Goal: Transaction & Acquisition: Purchase product/service

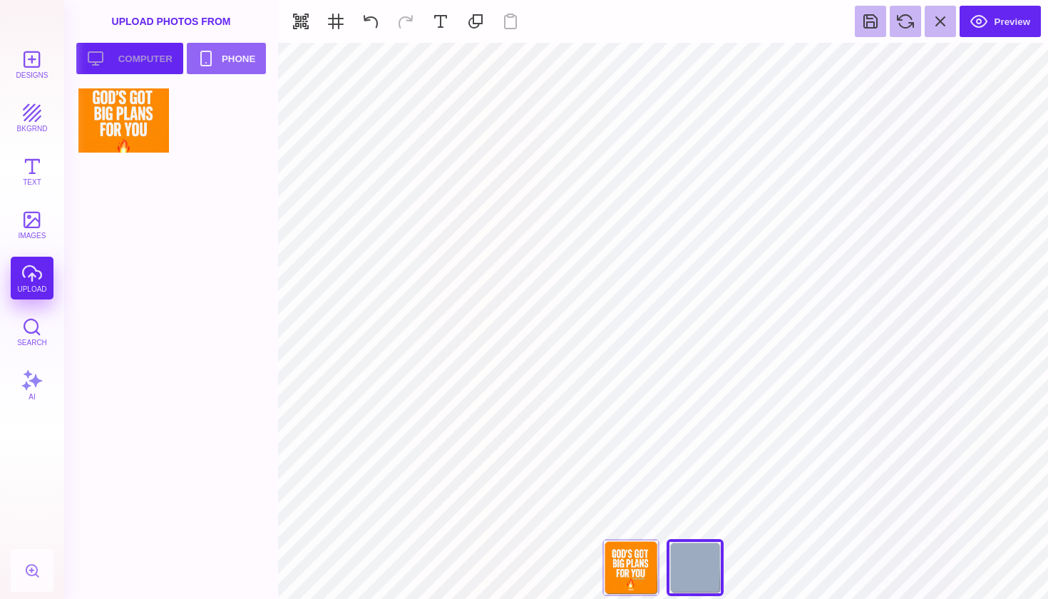
click at [112, 60] on button "Upload your artwork Computer" at bounding box center [129, 58] width 107 height 31
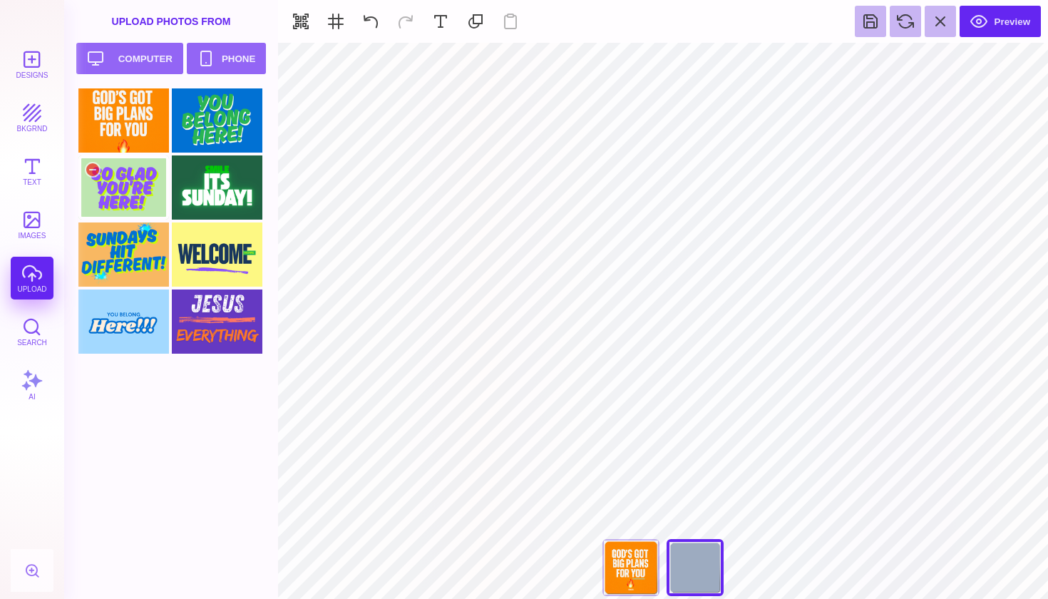
click at [110, 190] on div at bounding box center [123, 187] width 91 height 64
type input "#000000"
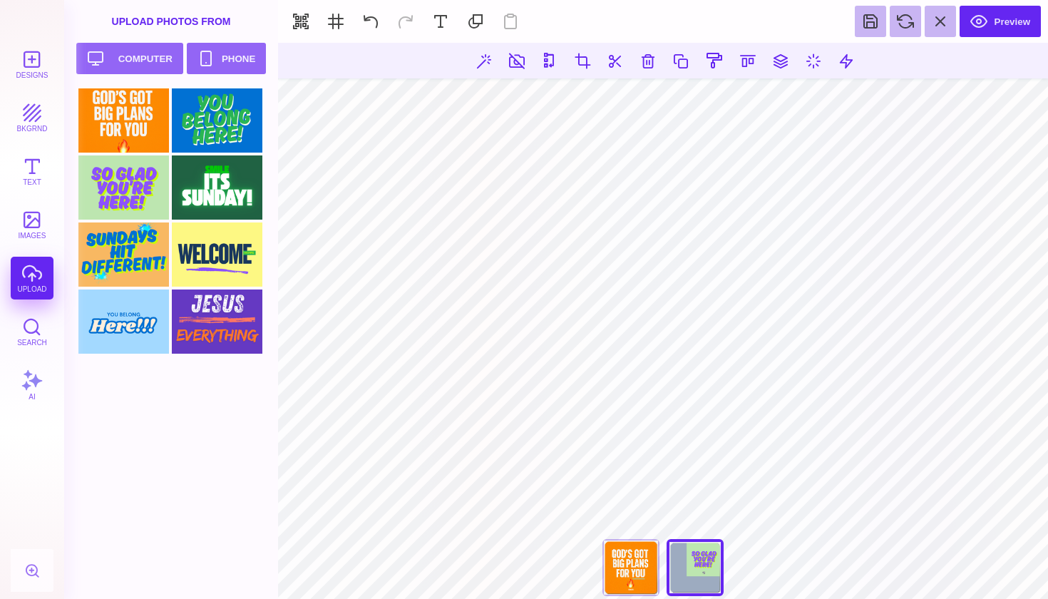
click at [466, 562] on section "**********" at bounding box center [663, 321] width 770 height 556
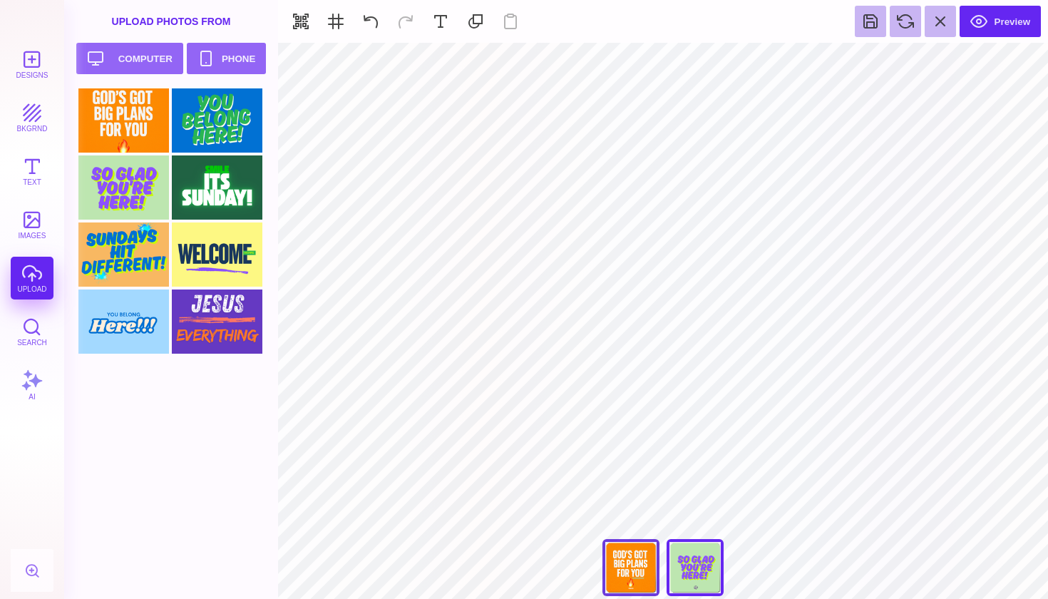
click at [645, 574] on div "You're Looking Amazing [DATE]" at bounding box center [631, 567] width 57 height 57
click at [692, 574] on div "You Are Our Favorite!" at bounding box center [695, 567] width 57 height 57
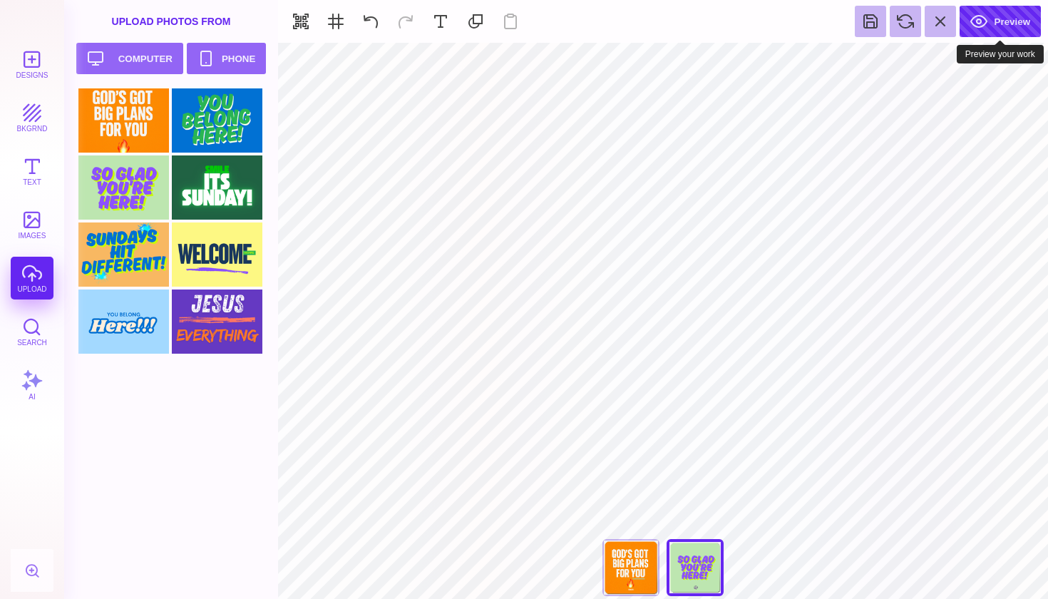
click at [997, 28] on button "Preview" at bounding box center [1000, 21] width 81 height 31
type input "****"
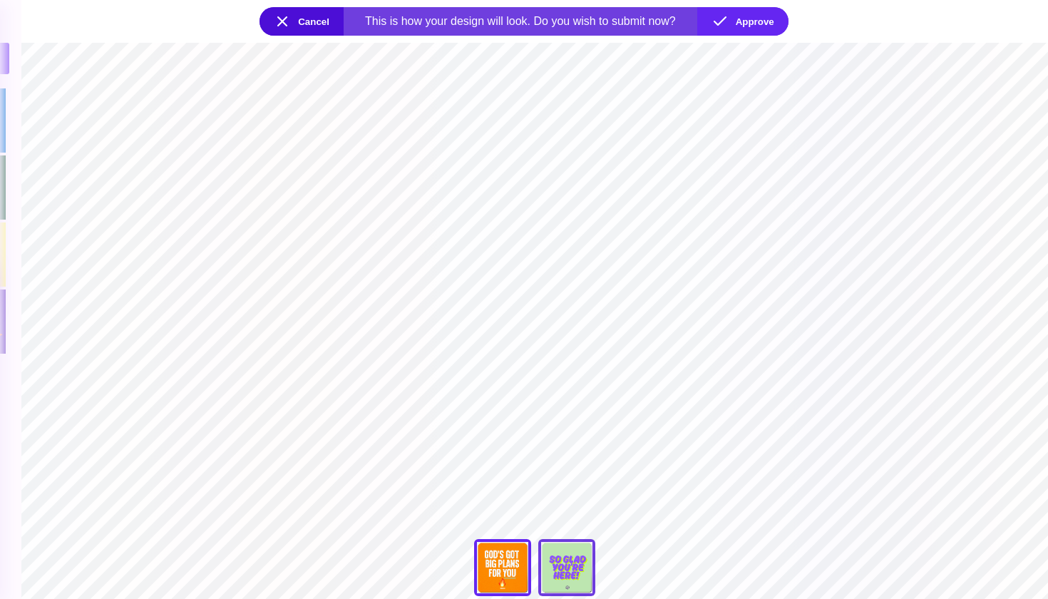
click at [580, 567] on div "You Are Our Favorite!" at bounding box center [566, 567] width 57 height 57
click at [506, 563] on div "You're Looking Amazing Today" at bounding box center [502, 567] width 57 height 57
click at [556, 561] on div "You Are Our Favorite!" at bounding box center [566, 567] width 57 height 57
click at [486, 568] on div "You're Looking Amazing Today" at bounding box center [502, 567] width 57 height 57
click at [549, 563] on div "You Are Our Favorite!" at bounding box center [566, 567] width 57 height 57
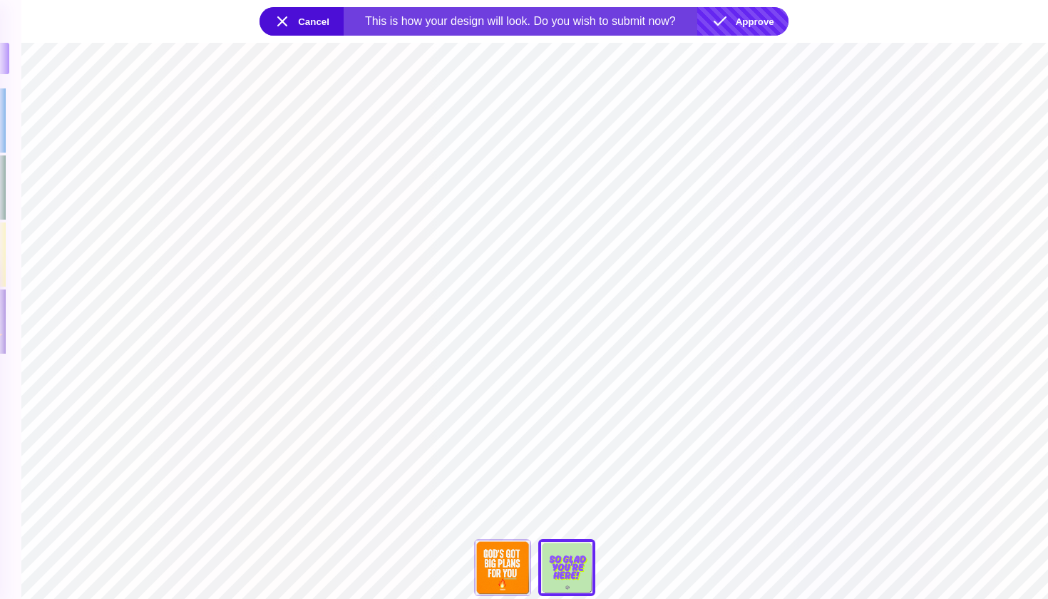
click at [750, 24] on button "Approve" at bounding box center [742, 21] width 91 height 29
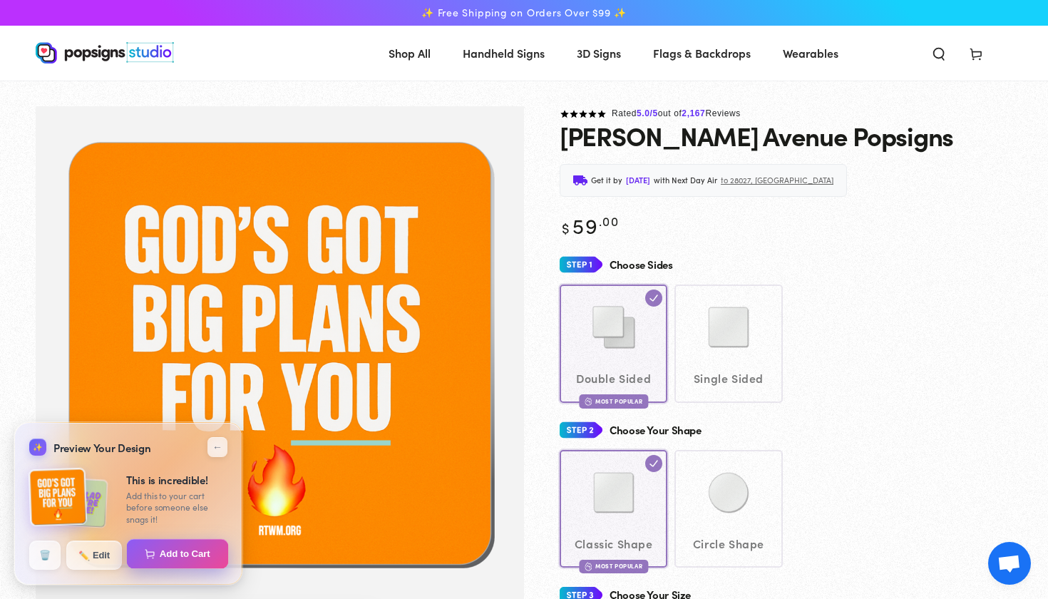
click at [0, 0] on button "Add to Cart" at bounding box center [0, 0] width 0 height 0
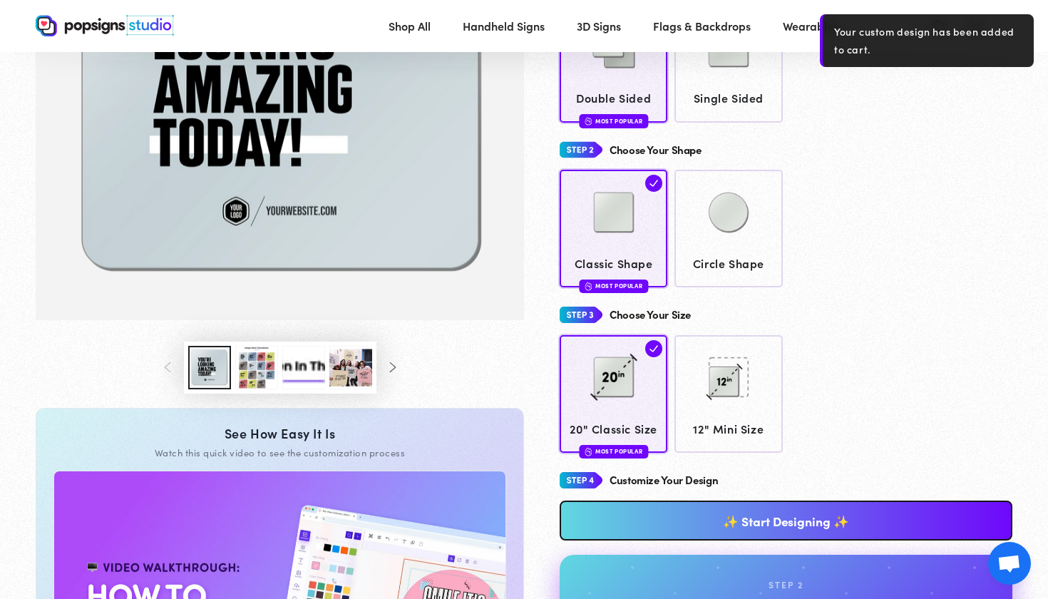
scroll to position [297, 0]
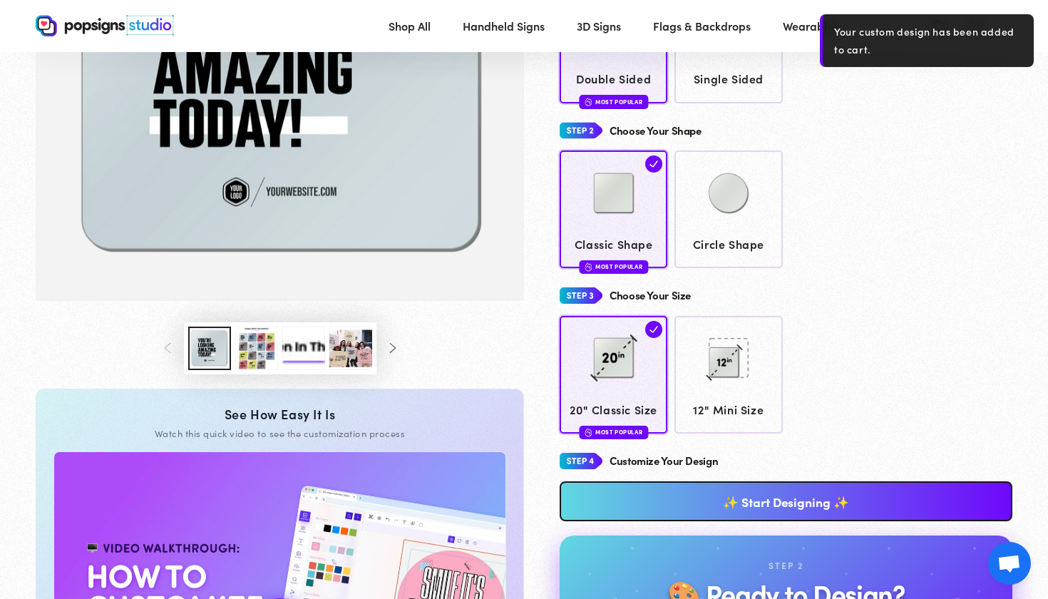
click at [779, 501] on link "✨ Start Designing ✨" at bounding box center [786, 501] width 453 height 40
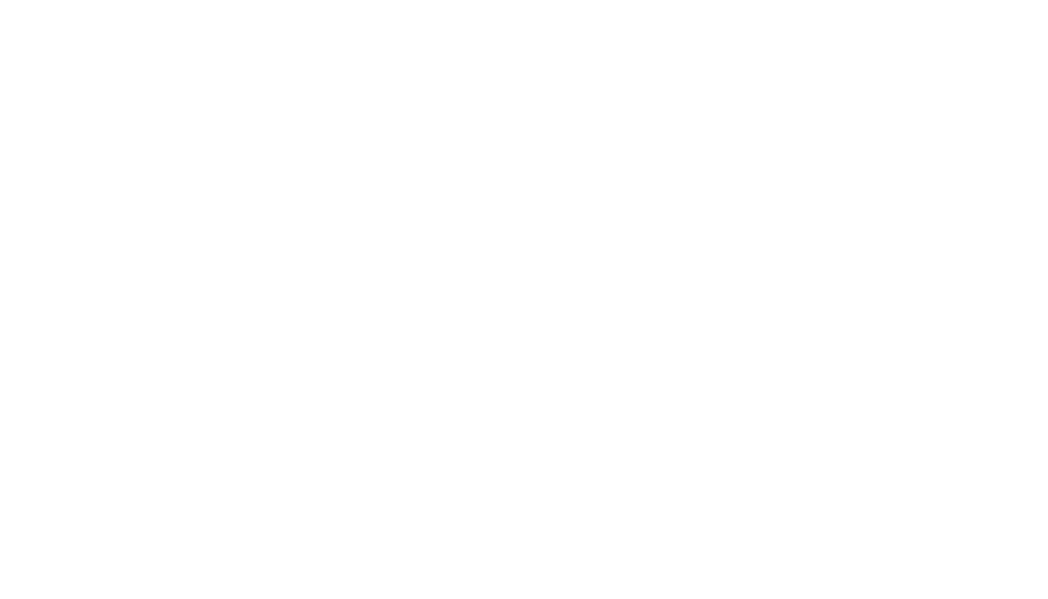
scroll to position [0, 0]
type textarea "An ancient tree with a door leading to a magical world"
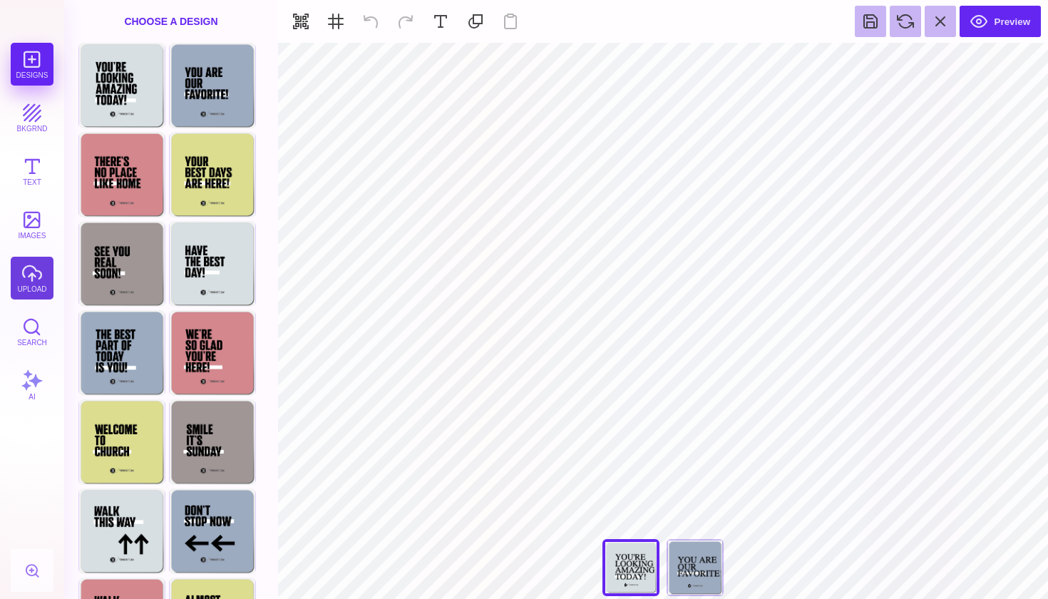
click at [35, 286] on button "upload" at bounding box center [32, 278] width 43 height 43
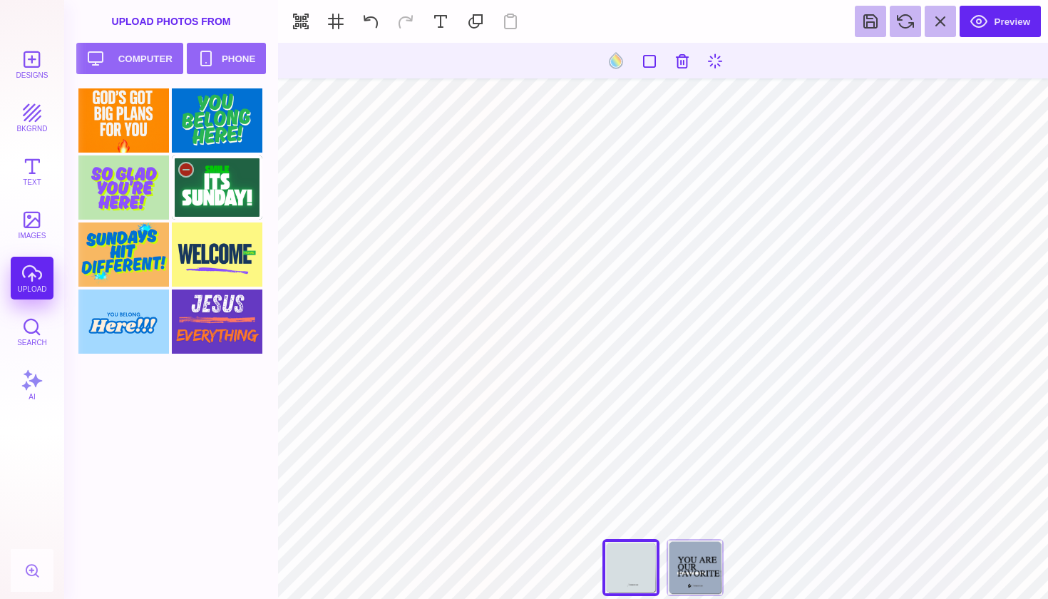
click at [230, 199] on div at bounding box center [217, 187] width 91 height 64
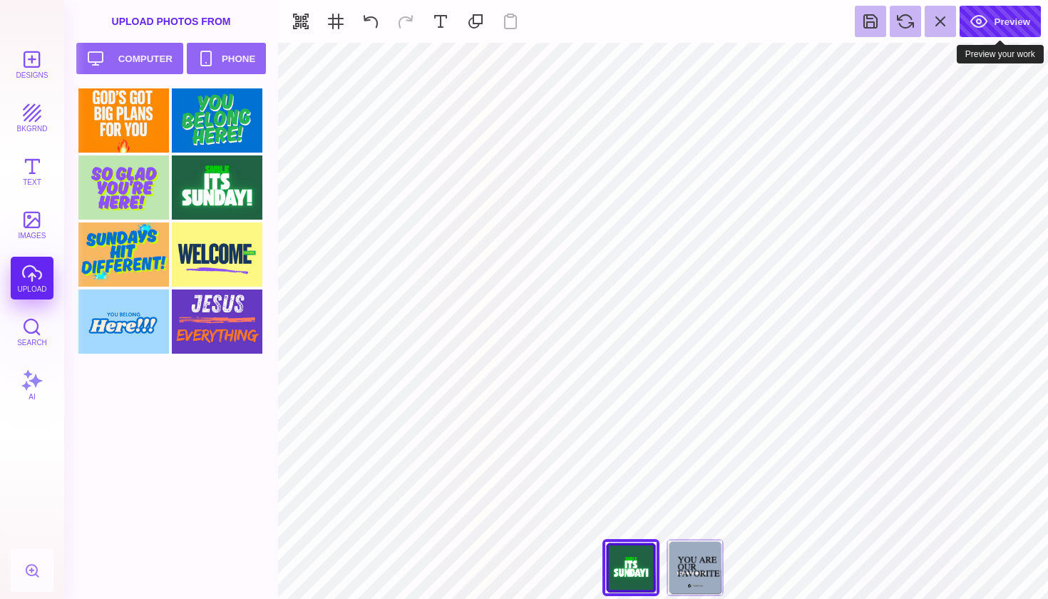
click at [1006, 19] on button "Preview" at bounding box center [1000, 21] width 81 height 31
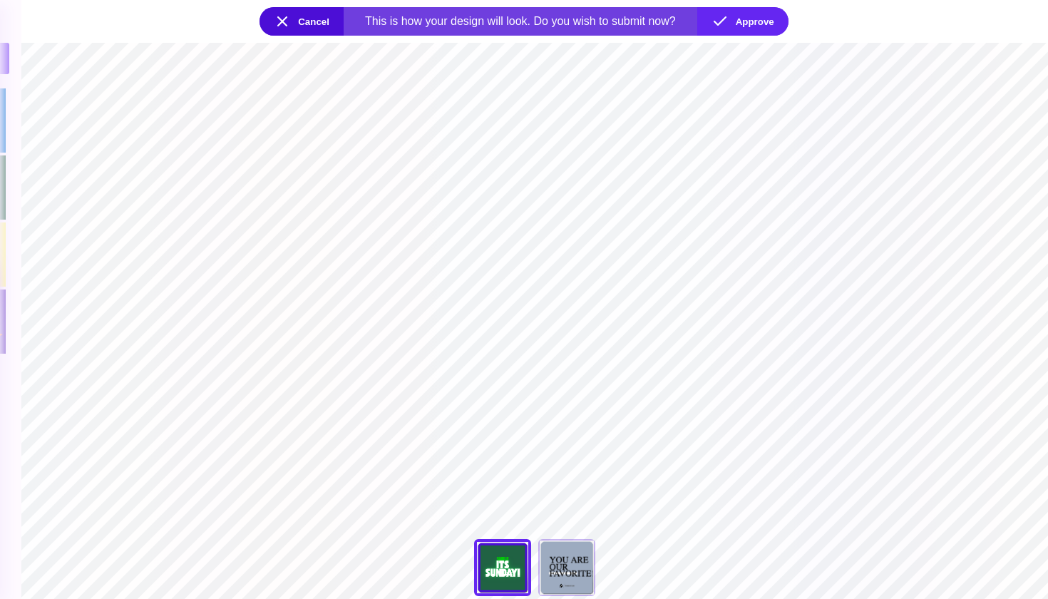
click at [284, 26] on button "Cancel" at bounding box center [302, 21] width 84 height 29
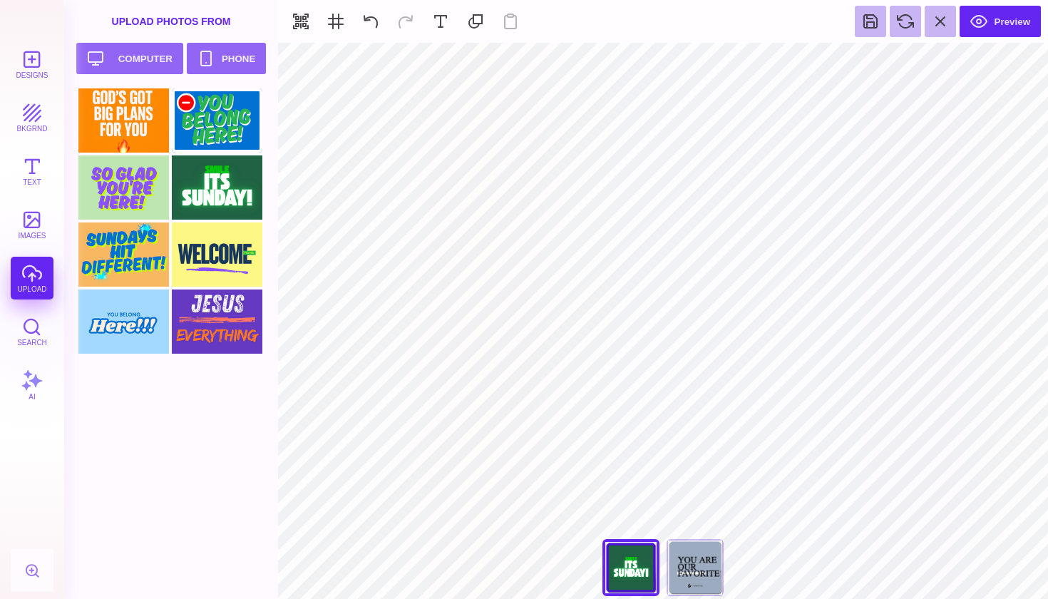
click at [183, 96] on div at bounding box center [186, 102] width 17 height 17
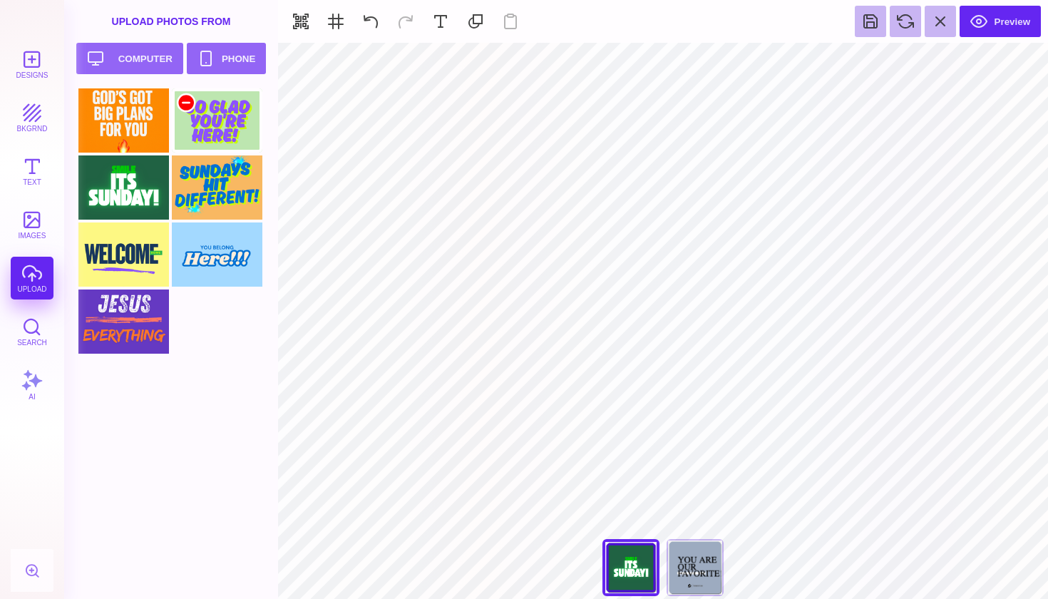
click at [184, 101] on div at bounding box center [186, 102] width 17 height 17
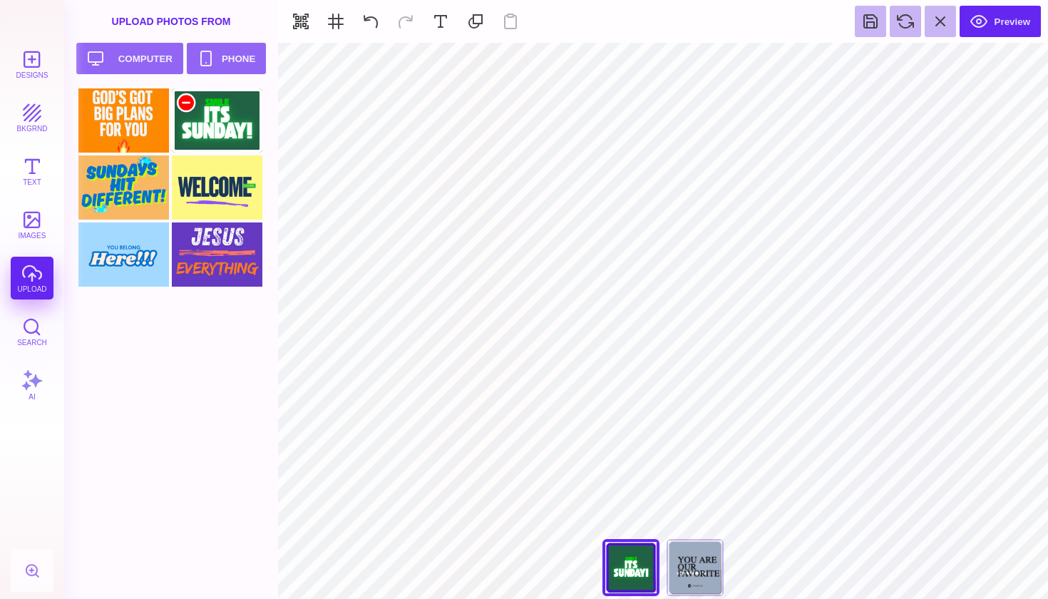
click at [184, 101] on div at bounding box center [186, 102] width 17 height 17
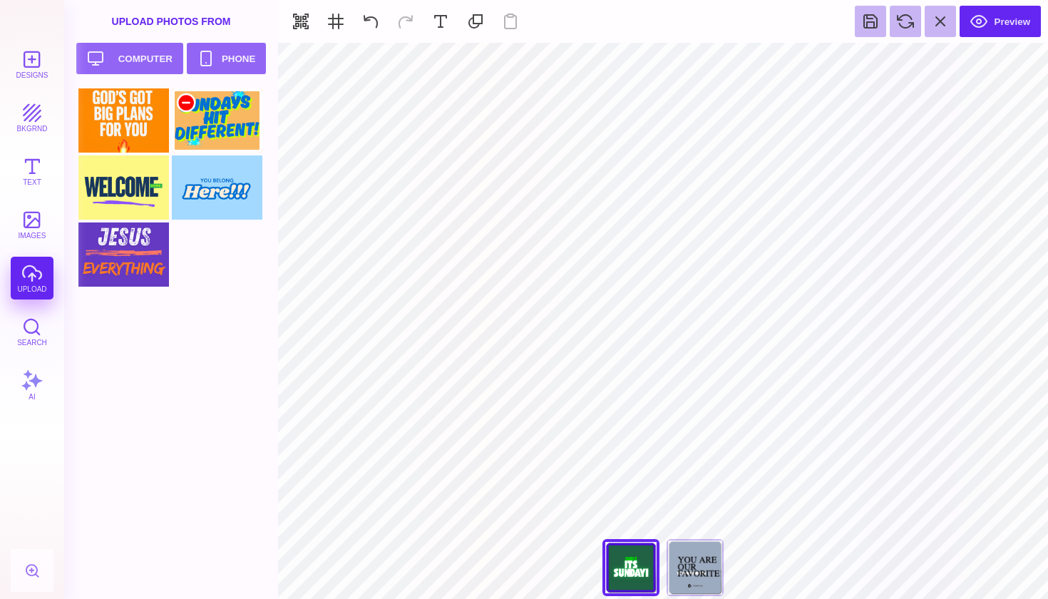
click at [184, 101] on div at bounding box center [186, 102] width 17 height 17
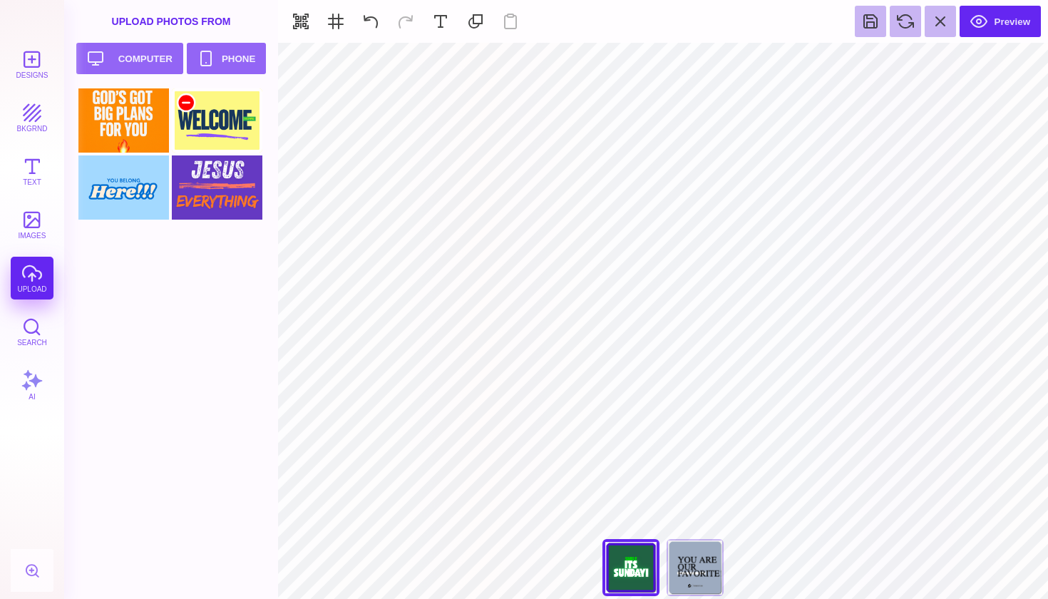
click at [184, 101] on div at bounding box center [186, 102] width 17 height 17
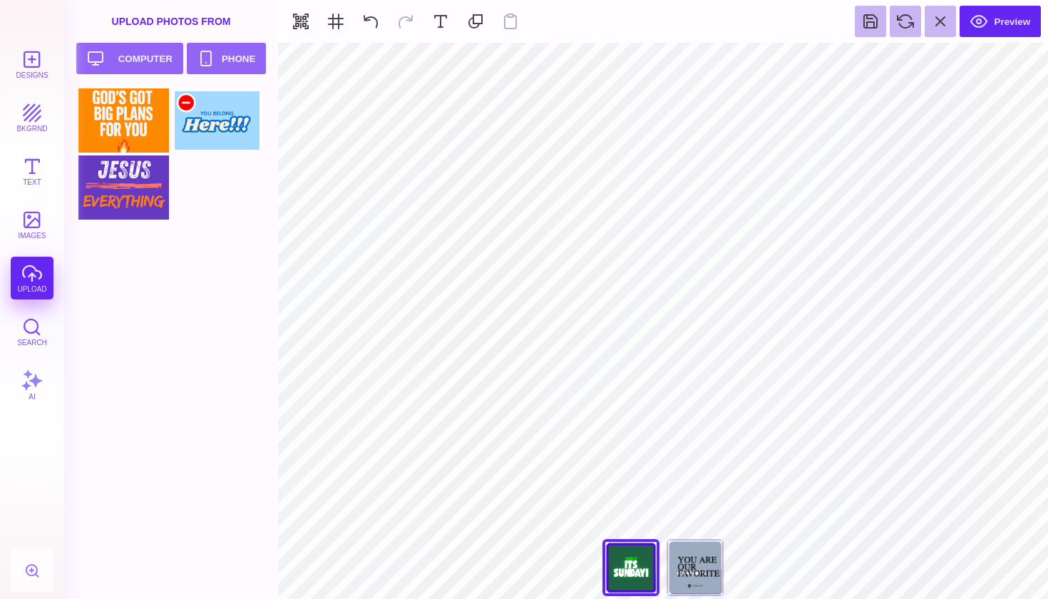
click at [184, 101] on div at bounding box center [186, 102] width 17 height 17
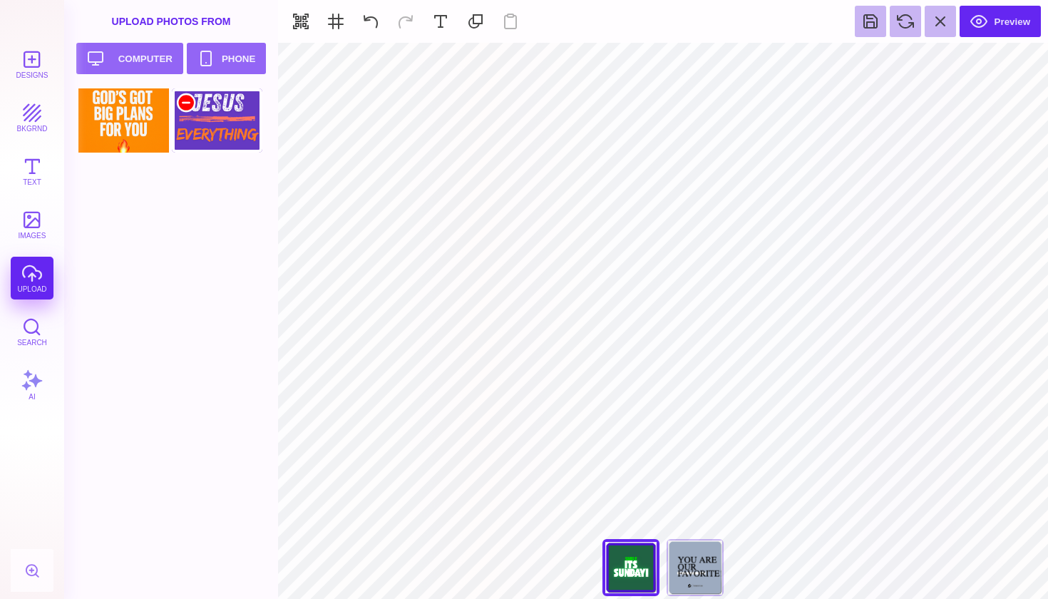
click at [184, 101] on div at bounding box center [186, 102] width 17 height 17
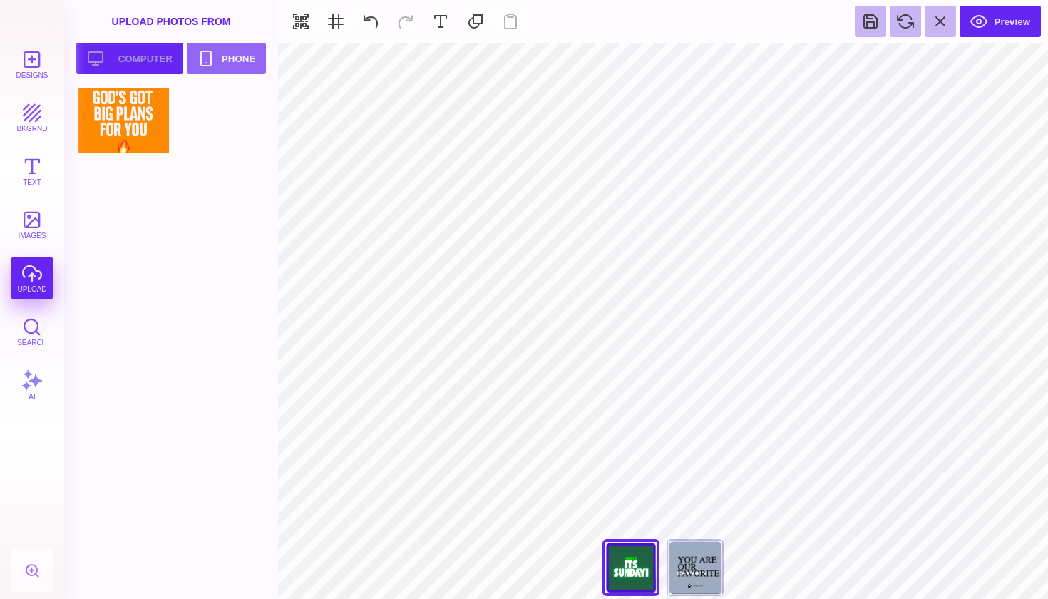
click at [150, 66] on button "Upload your artwork Computer" at bounding box center [129, 58] width 107 height 31
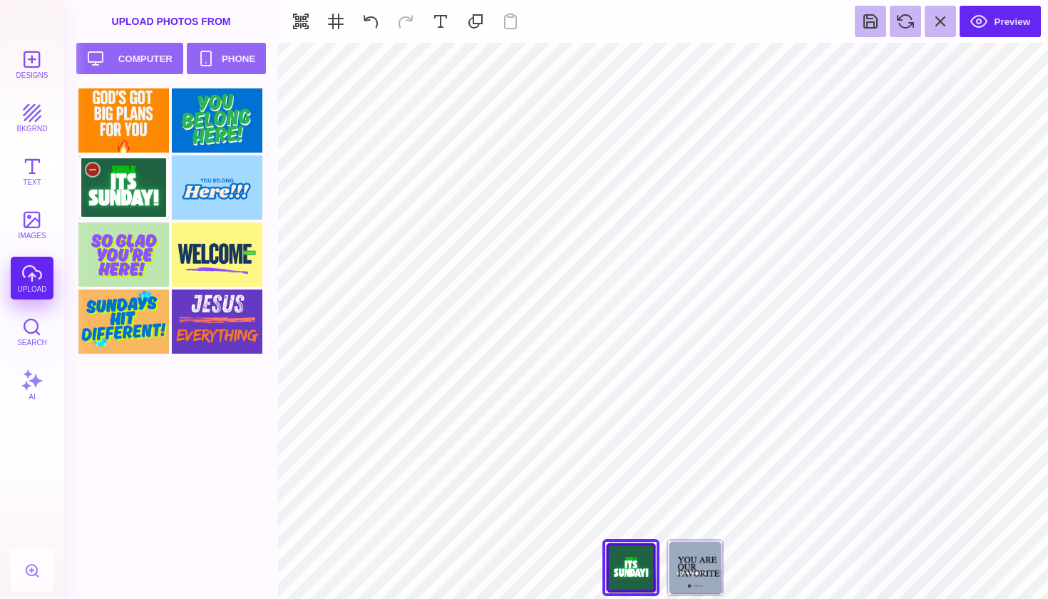
click at [131, 196] on div at bounding box center [123, 187] width 91 height 64
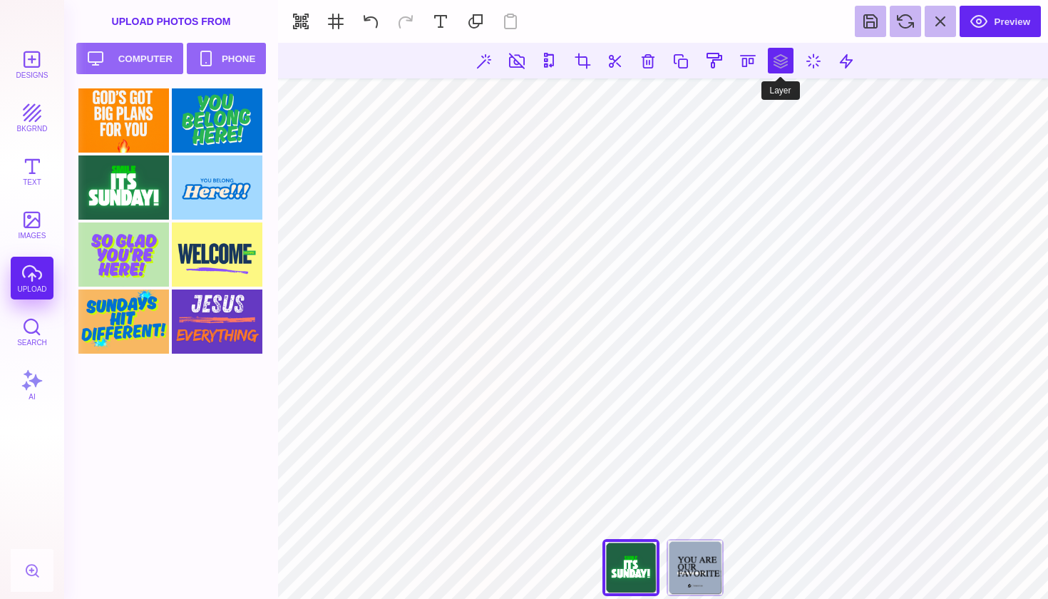
click at [783, 58] on button at bounding box center [781, 61] width 26 height 26
click at [732, 100] on button at bounding box center [732, 102] width 29 height 29
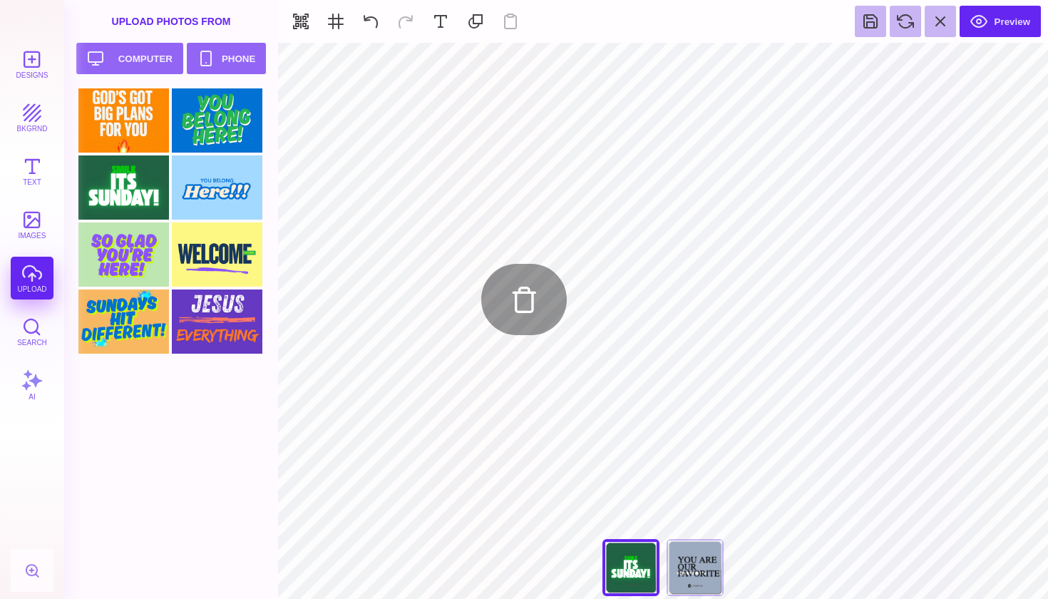
type input "#505050"
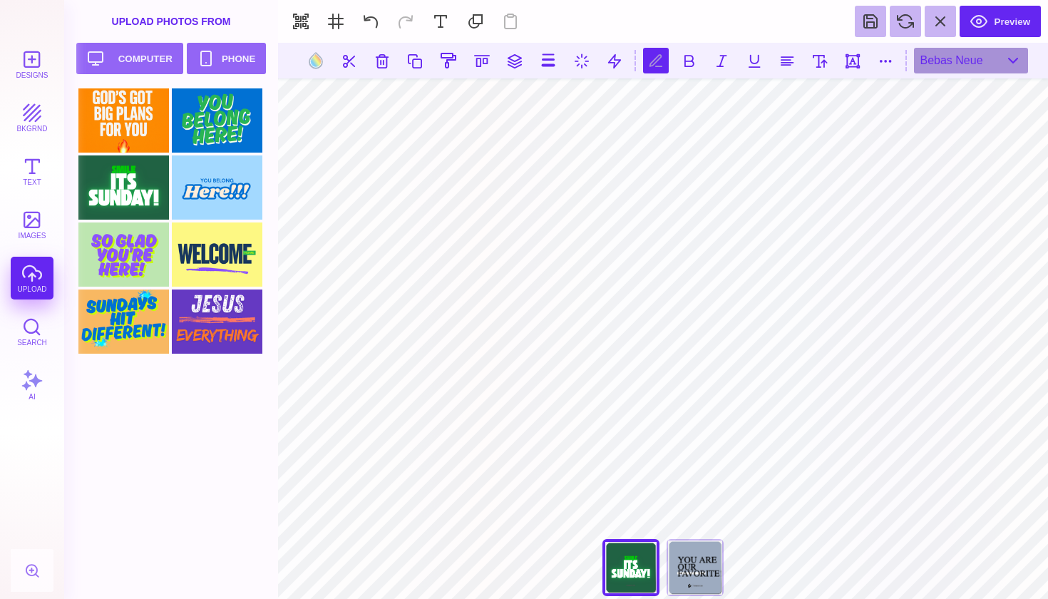
scroll to position [0, 3]
type textarea "**********"
click at [313, 63] on button at bounding box center [315, 60] width 27 height 27
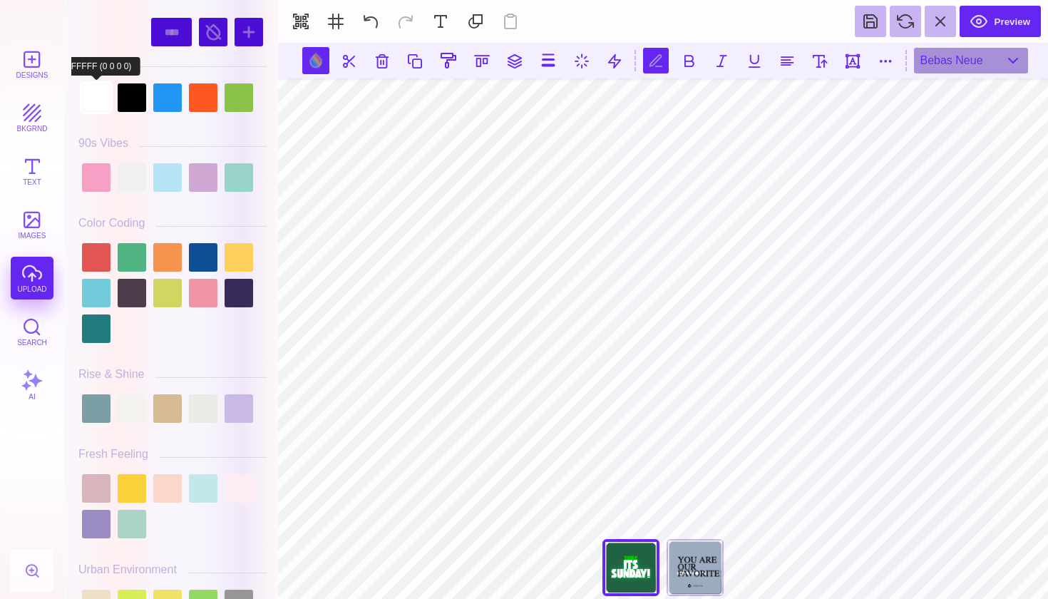
click at [103, 99] on div at bounding box center [96, 97] width 29 height 29
type input "#FFFFFF"
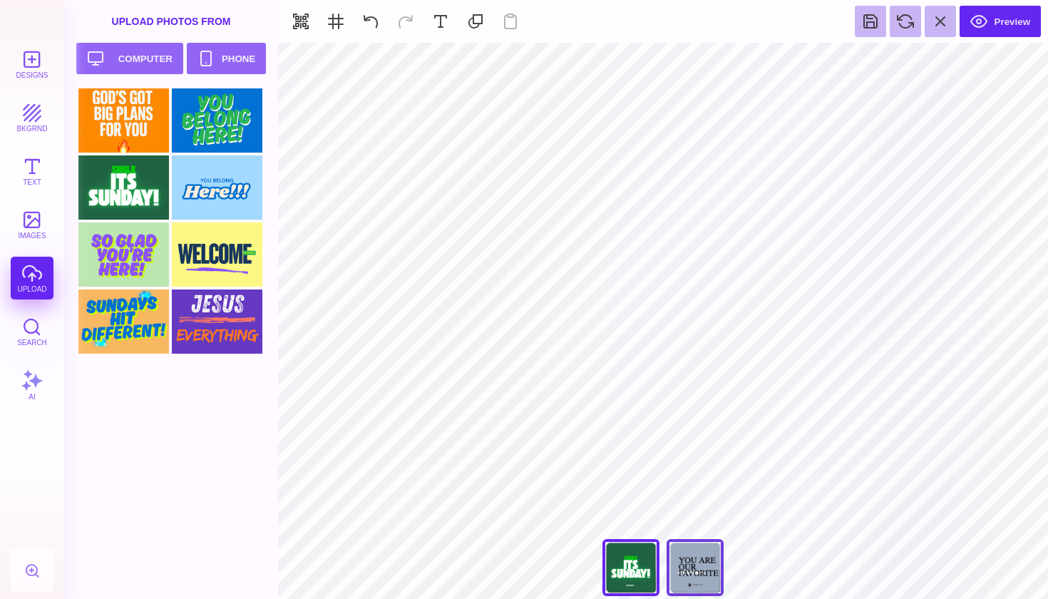
click at [705, 580] on div "You Are Our Favorite!" at bounding box center [695, 567] width 57 height 57
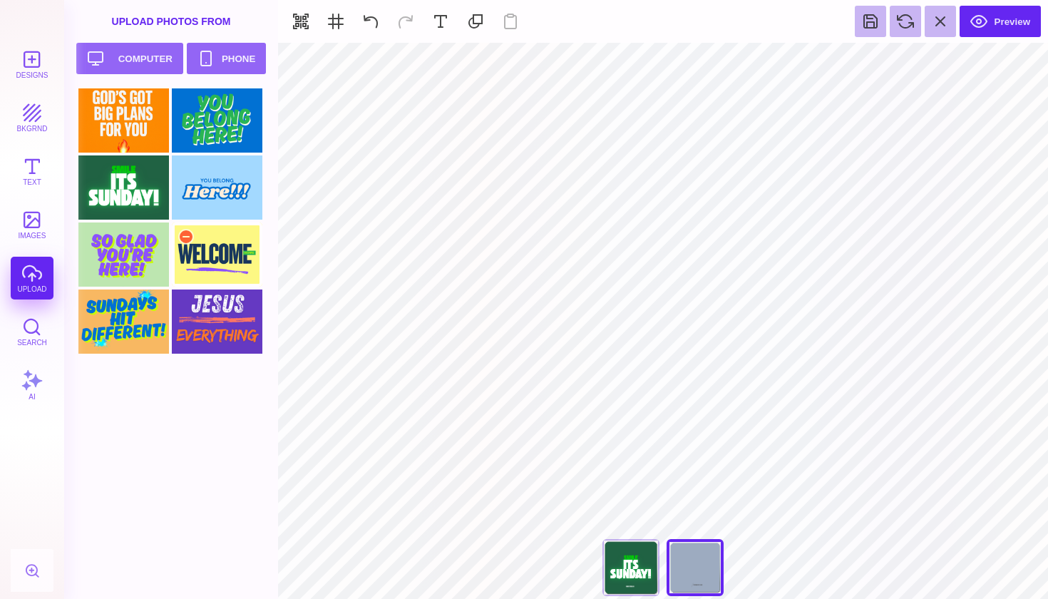
click at [216, 256] on div at bounding box center [217, 254] width 91 height 64
type input "#000000"
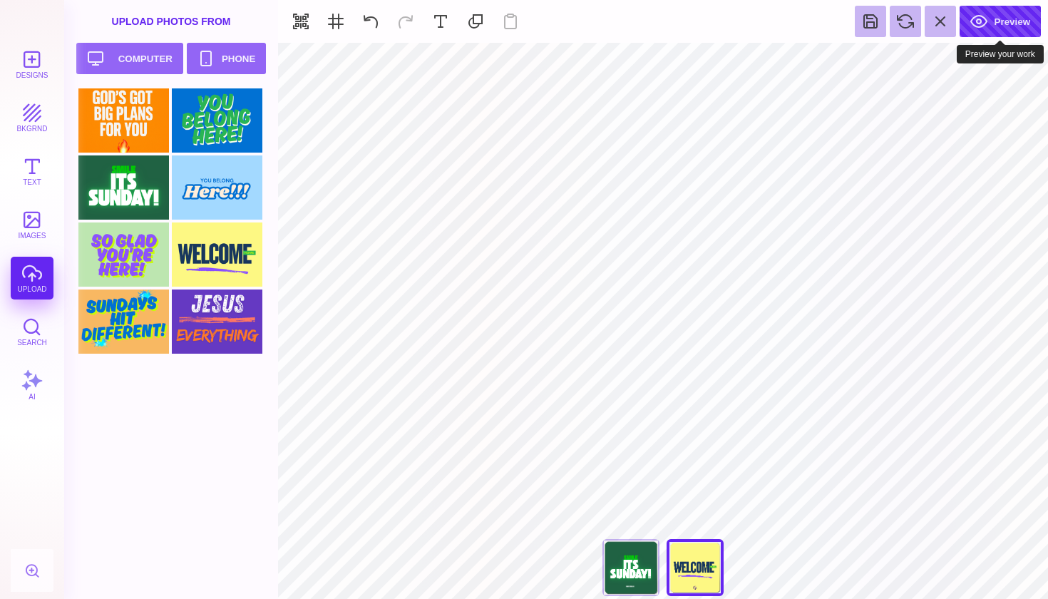
click at [1003, 15] on button "Preview" at bounding box center [1000, 21] width 81 height 31
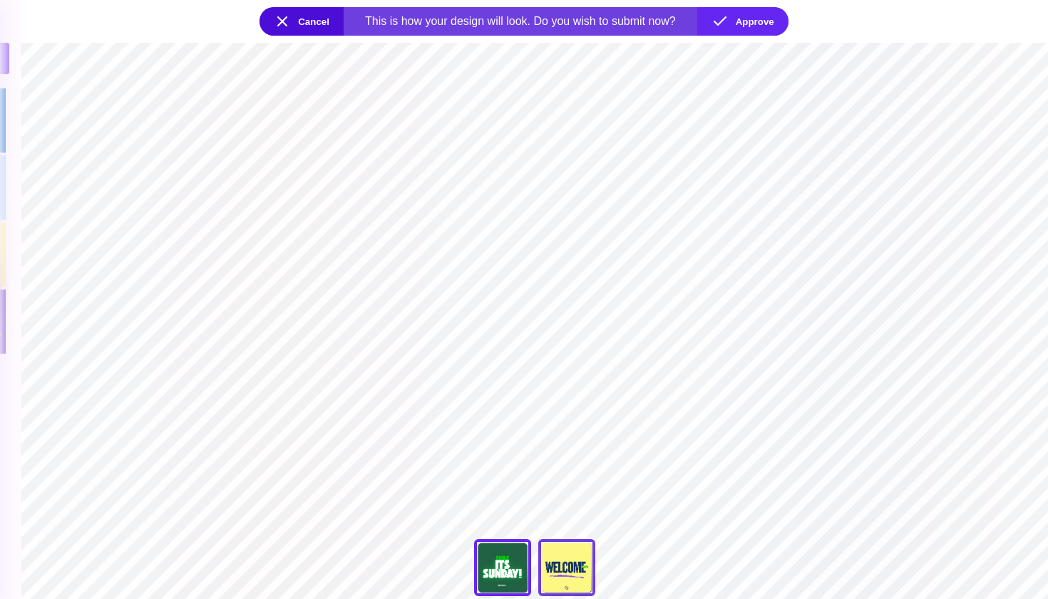
click at [551, 547] on div "You Are Our Favorite!" at bounding box center [566, 567] width 57 height 57
click at [512, 558] on div "You're Looking Amazing Today" at bounding box center [502, 567] width 57 height 57
click at [749, 25] on button "Approve" at bounding box center [742, 21] width 91 height 29
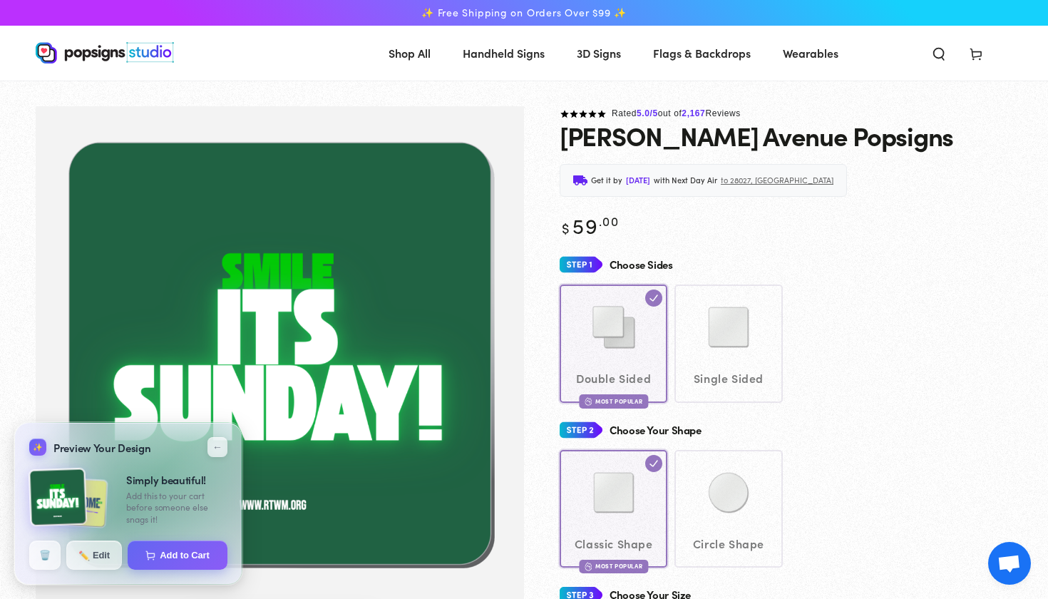
scroll to position [0, 0]
click at [195, 547] on button "Add to Cart" at bounding box center [178, 554] width 102 height 30
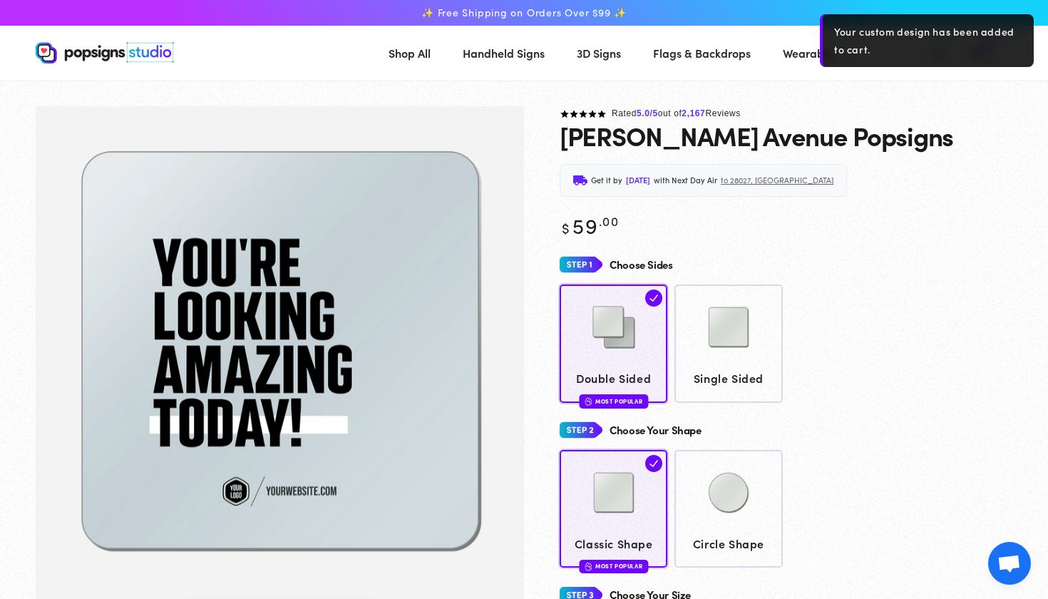
click at [968, 107] on div "Rated 5.0 /5 out of 2,167 Reviews" at bounding box center [786, 114] width 453 height 16
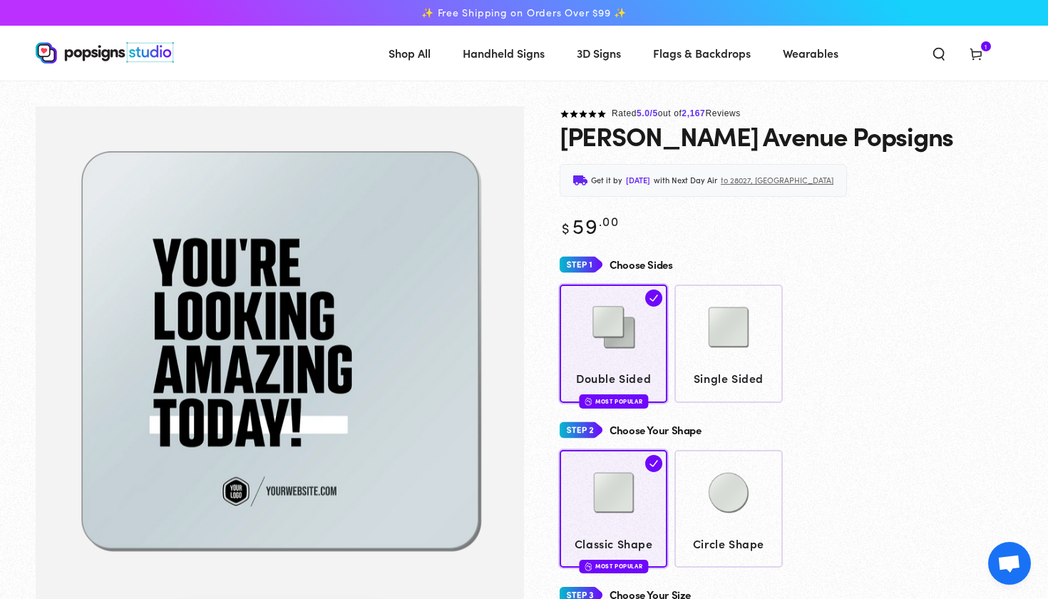
click at [981, 51] on icon at bounding box center [976, 53] width 14 height 14
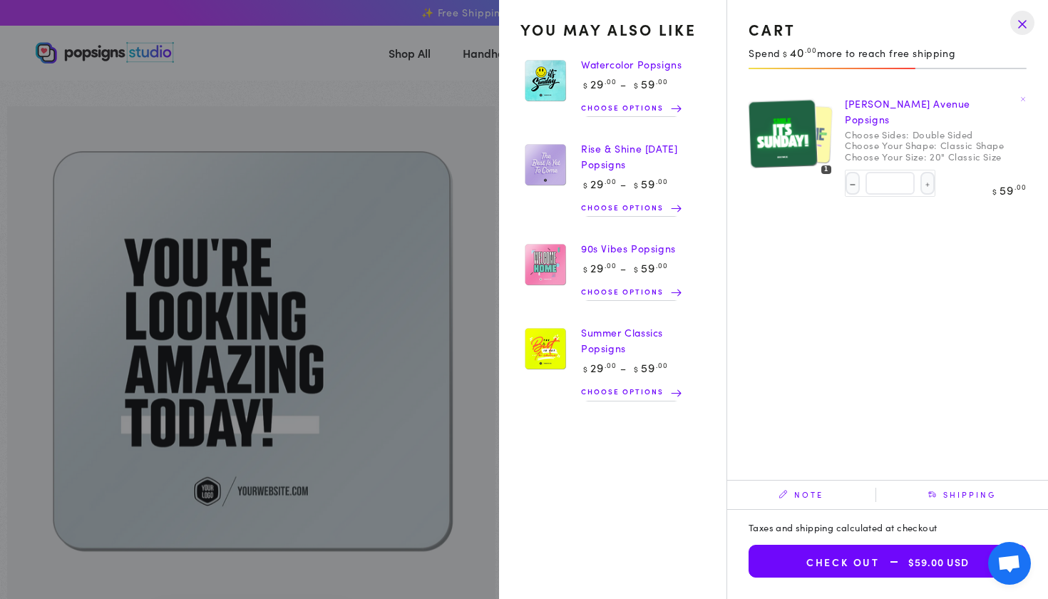
click at [1020, 32] on drawer-close-button at bounding box center [1022, 22] width 37 height 31
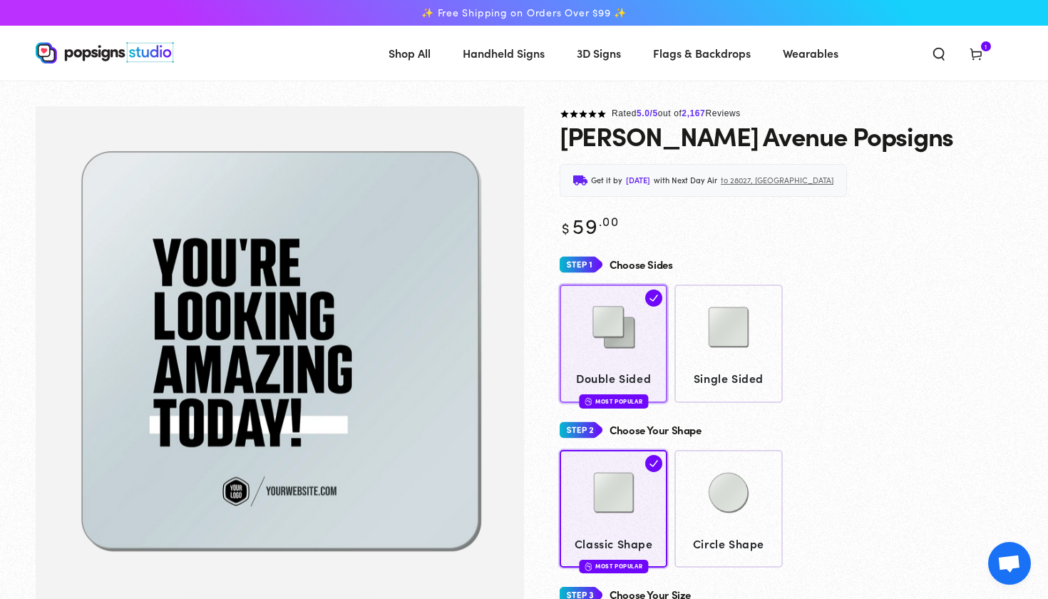
click at [618, 312] on img at bounding box center [613, 327] width 71 height 71
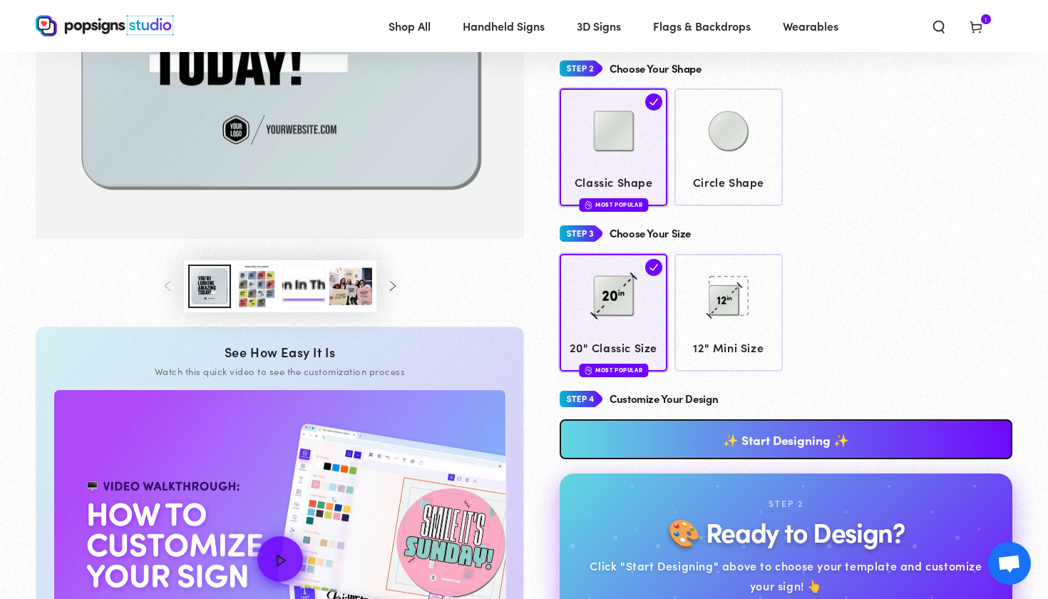
click at [721, 434] on link "✨ Start Designing ✨" at bounding box center [786, 439] width 453 height 40
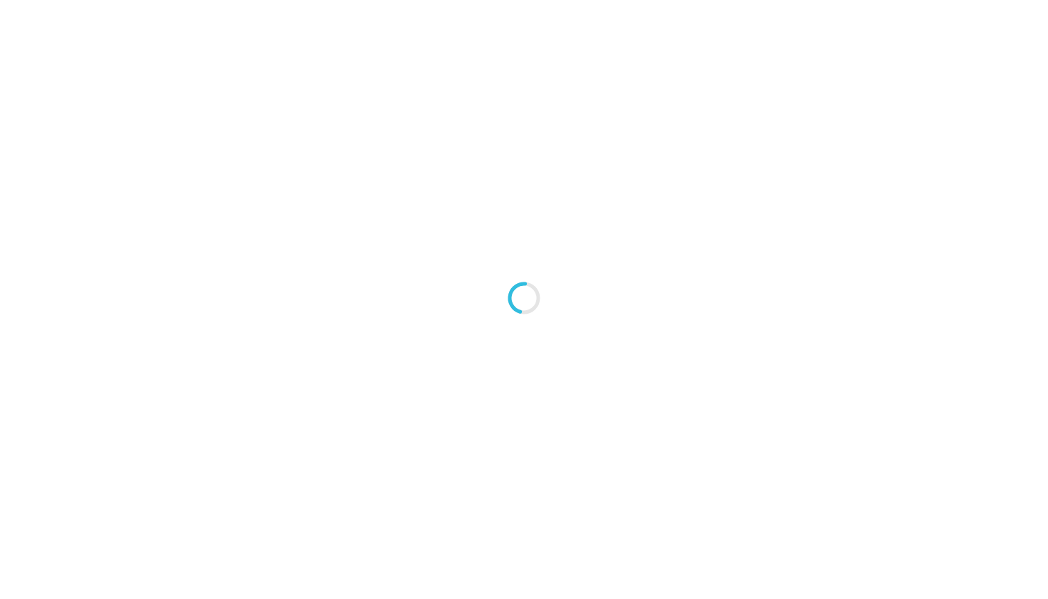
type textarea "An ancient tree with a door leading to a magical world"
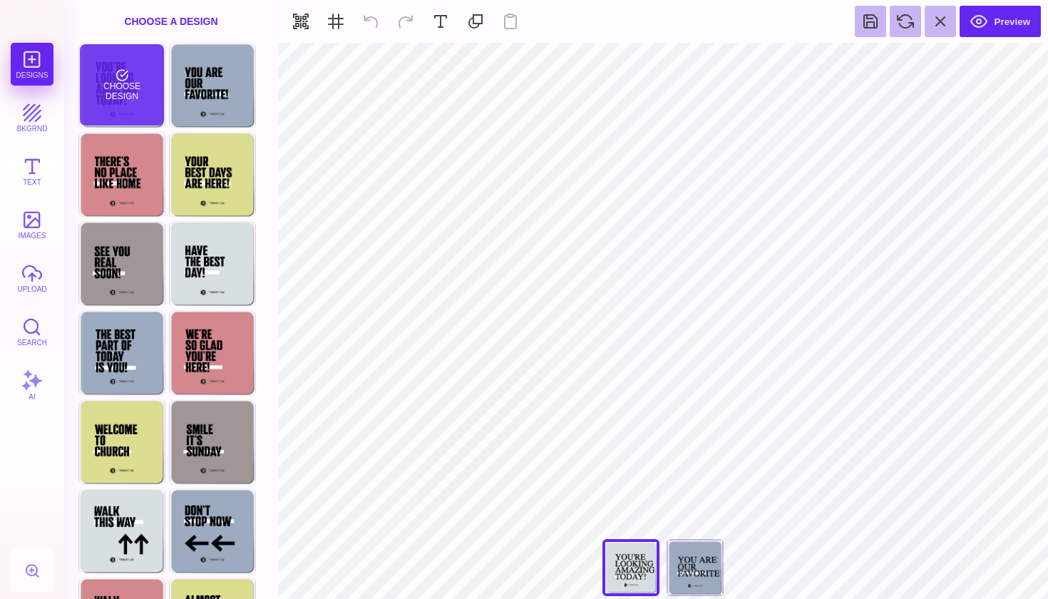
click at [103, 99] on div "Choose Design" at bounding box center [121, 84] width 83 height 81
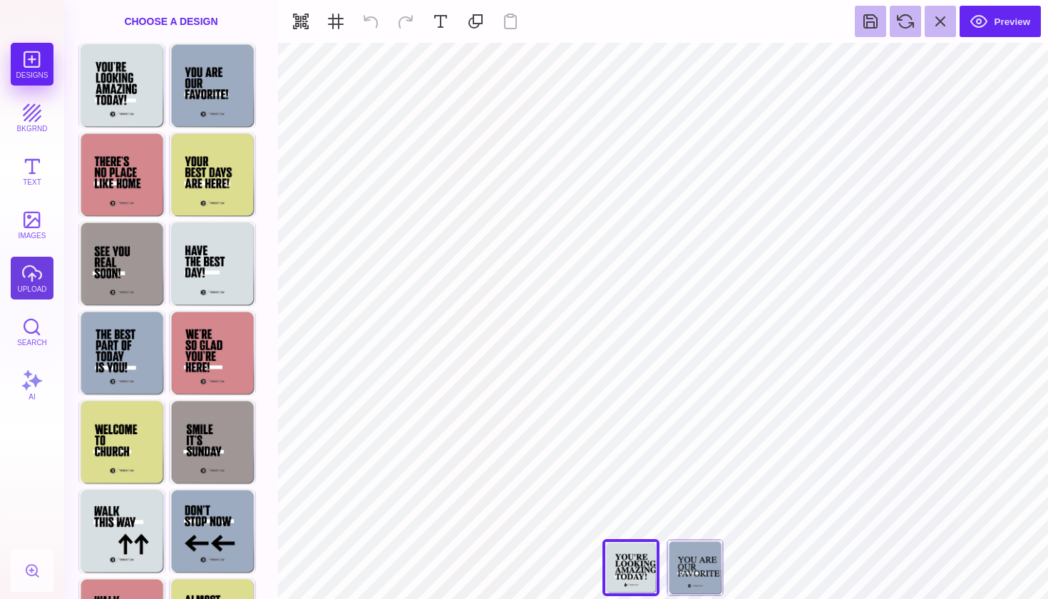
click at [26, 270] on button "upload" at bounding box center [32, 278] width 43 height 43
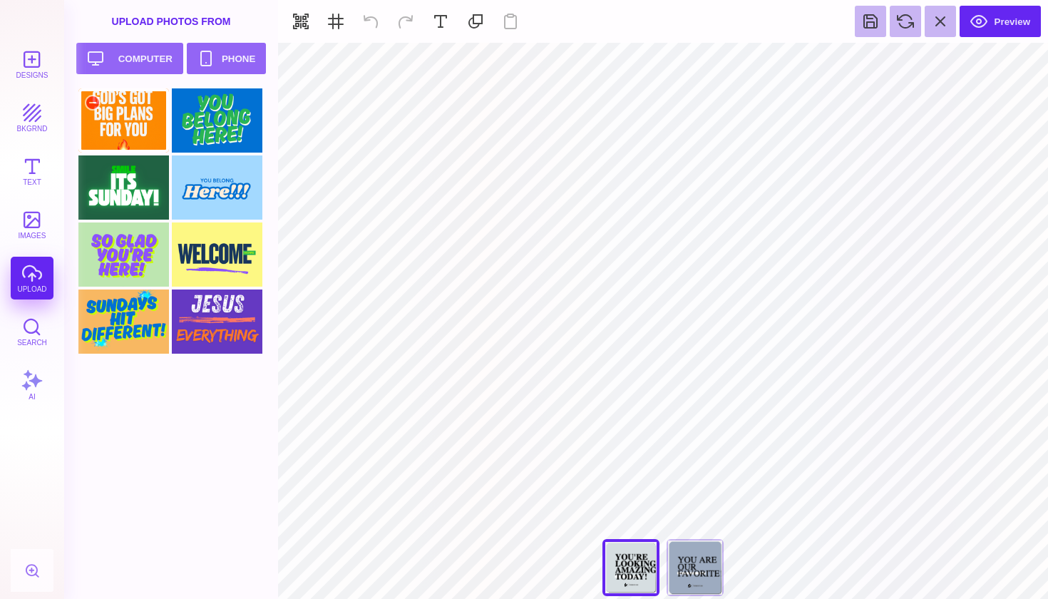
click at [144, 133] on div at bounding box center [123, 120] width 91 height 64
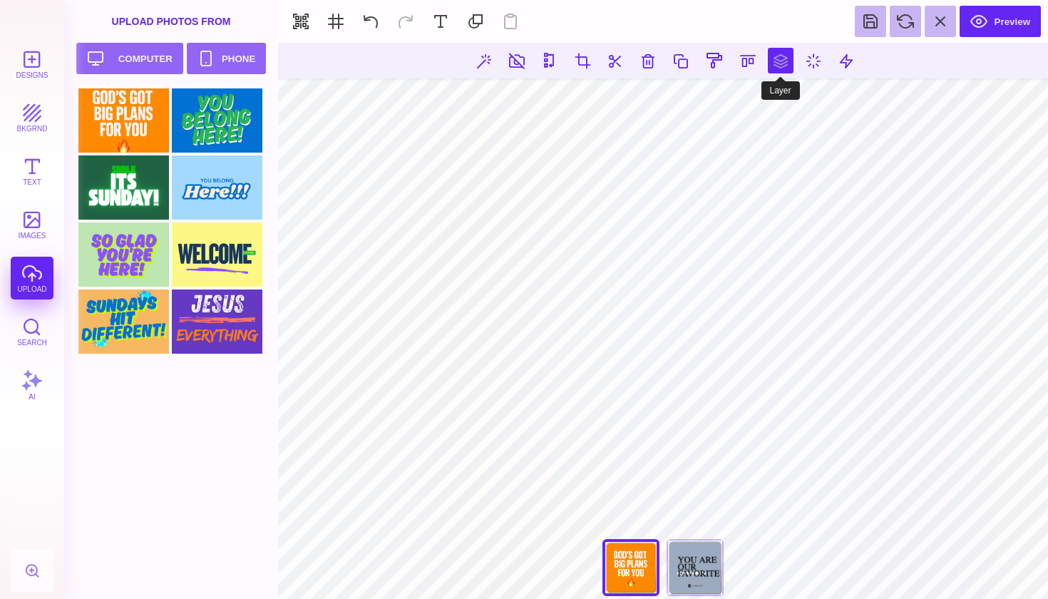
click at [769, 60] on button at bounding box center [781, 61] width 26 height 26
click at [737, 103] on button at bounding box center [732, 102] width 29 height 29
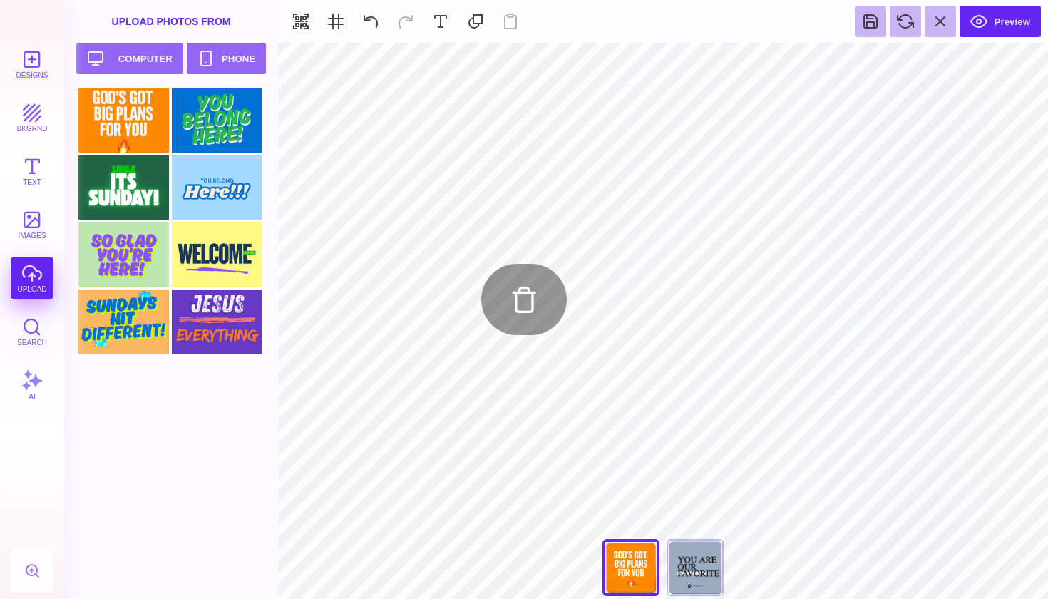
type input "#505050"
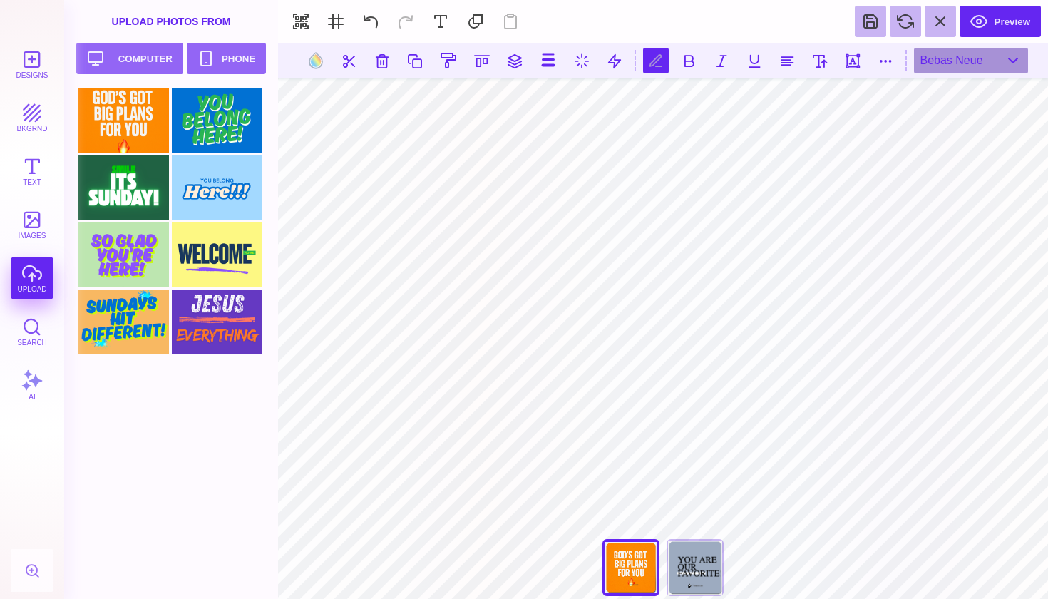
scroll to position [0, 3]
type textarea "**********"
click at [317, 68] on button at bounding box center [315, 60] width 27 height 27
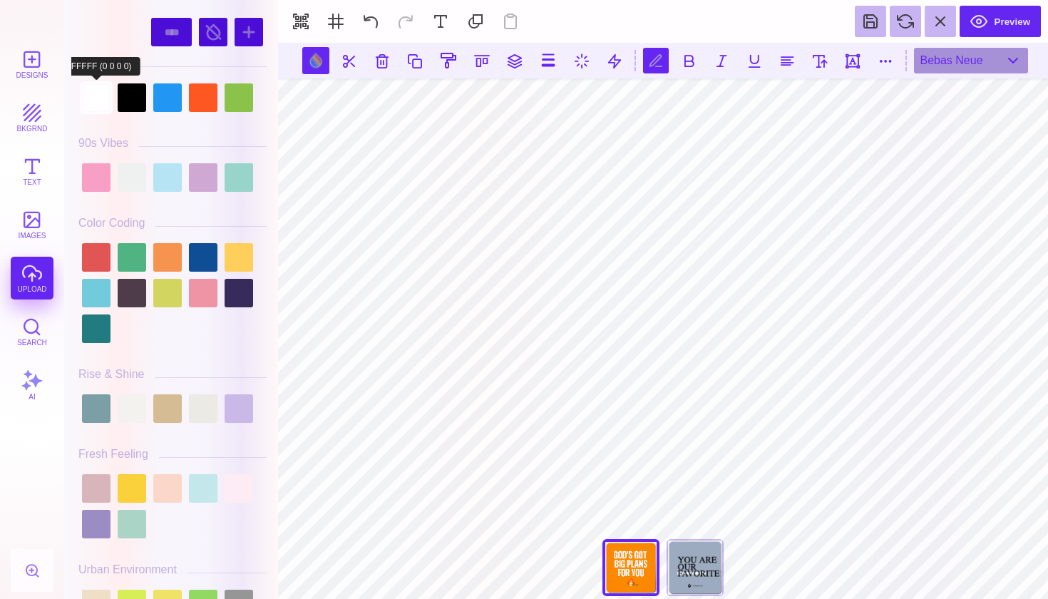
click at [106, 93] on div at bounding box center [96, 97] width 29 height 29
type input "#FFFFFF"
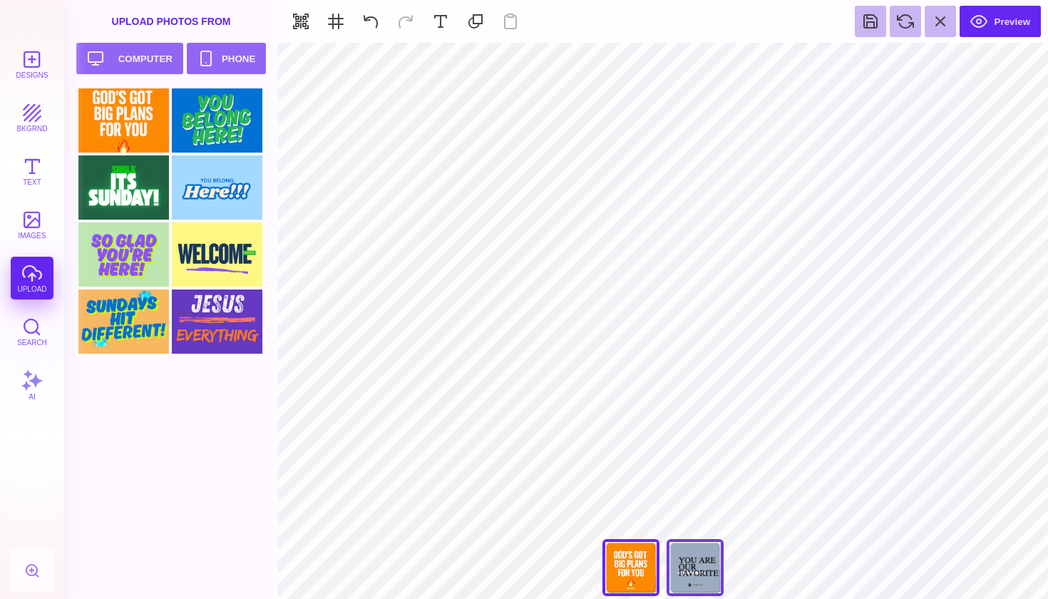
click at [706, 576] on div "You Are Our Favorite!" at bounding box center [695, 567] width 57 height 57
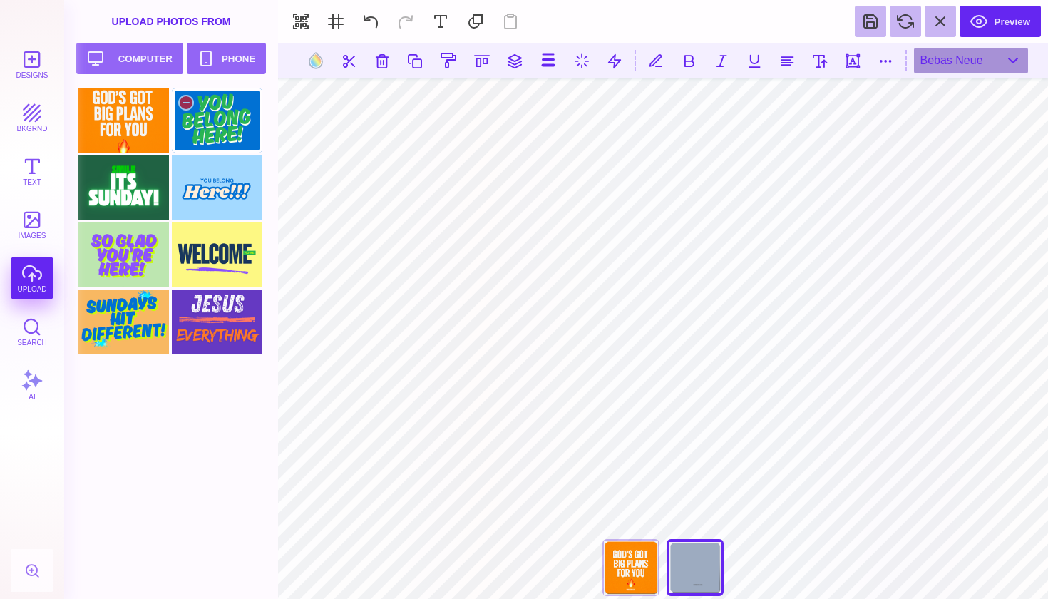
click at [248, 113] on div at bounding box center [217, 120] width 91 height 64
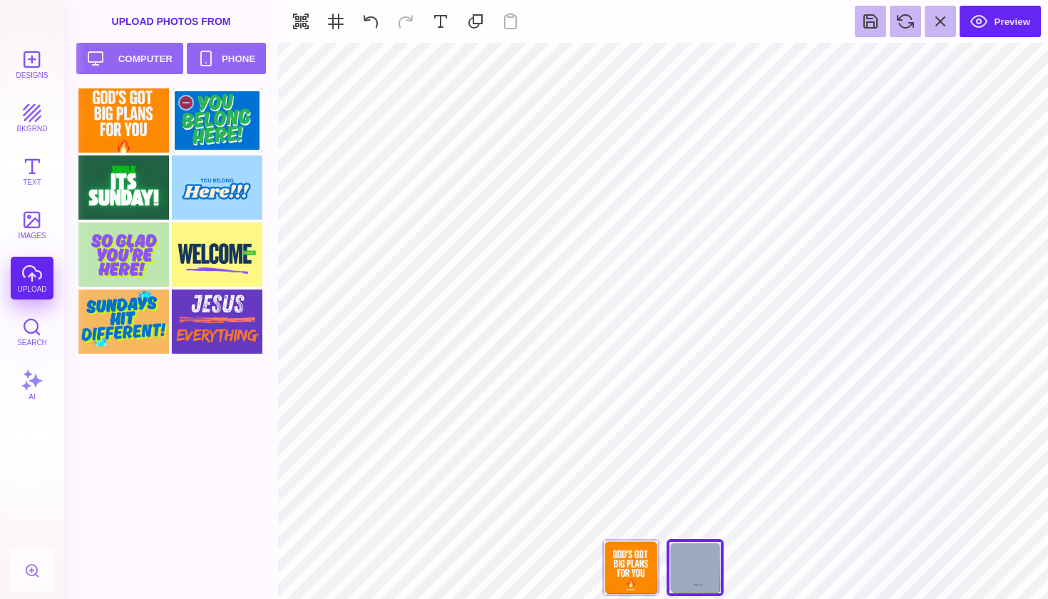
type input "#000000"
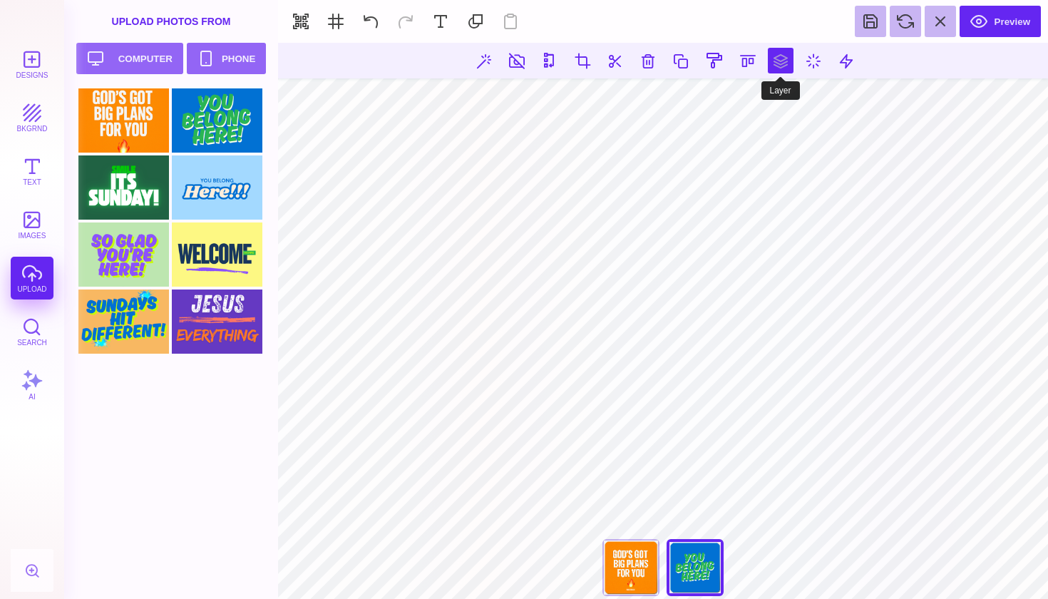
click at [777, 60] on button at bounding box center [781, 61] width 26 height 26
click at [732, 105] on button at bounding box center [732, 102] width 29 height 29
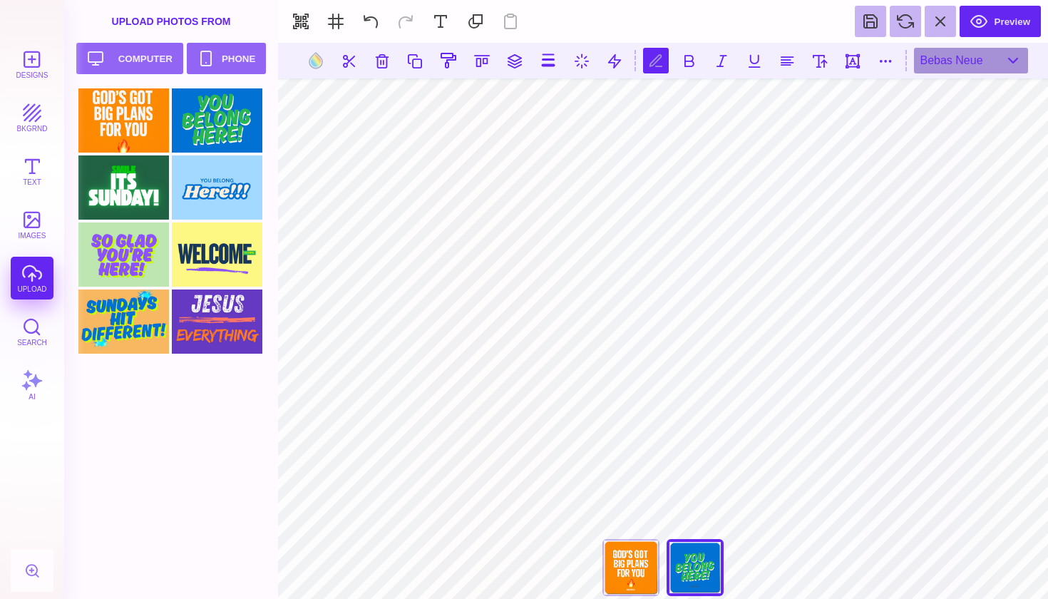
type textarea "**********"
click at [324, 63] on button at bounding box center [315, 60] width 27 height 27
type input "#505050"
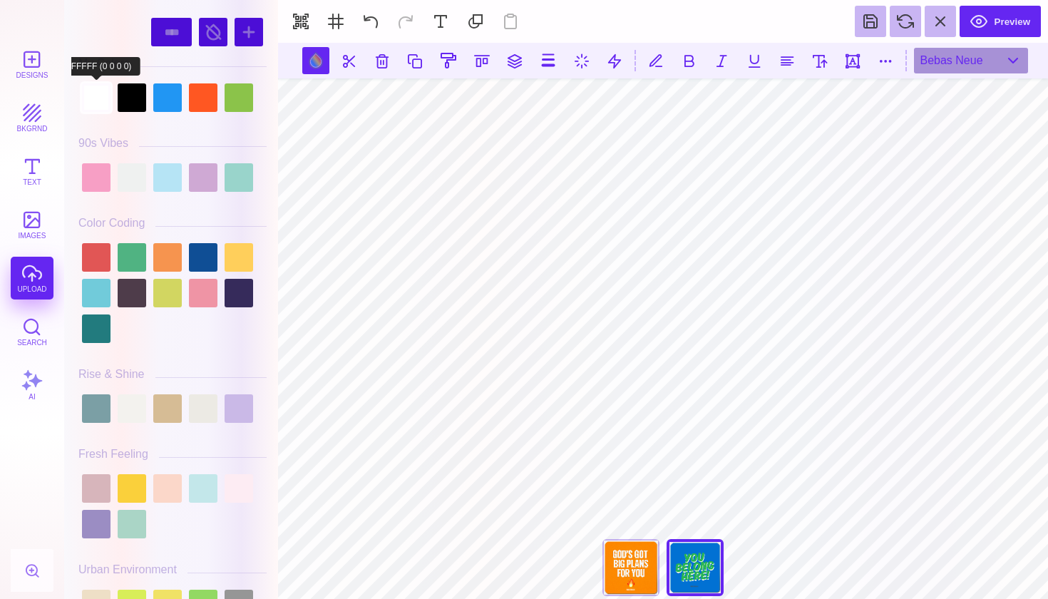
click at [103, 94] on div at bounding box center [96, 97] width 29 height 29
type input "#FFFFFF"
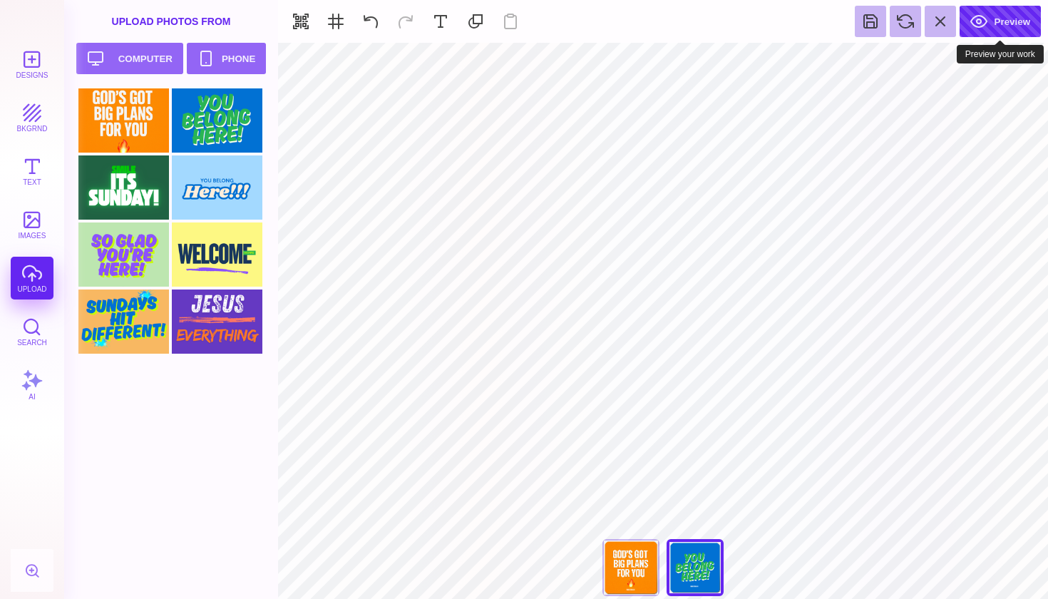
click at [1004, 16] on button "Preview" at bounding box center [1000, 21] width 81 height 31
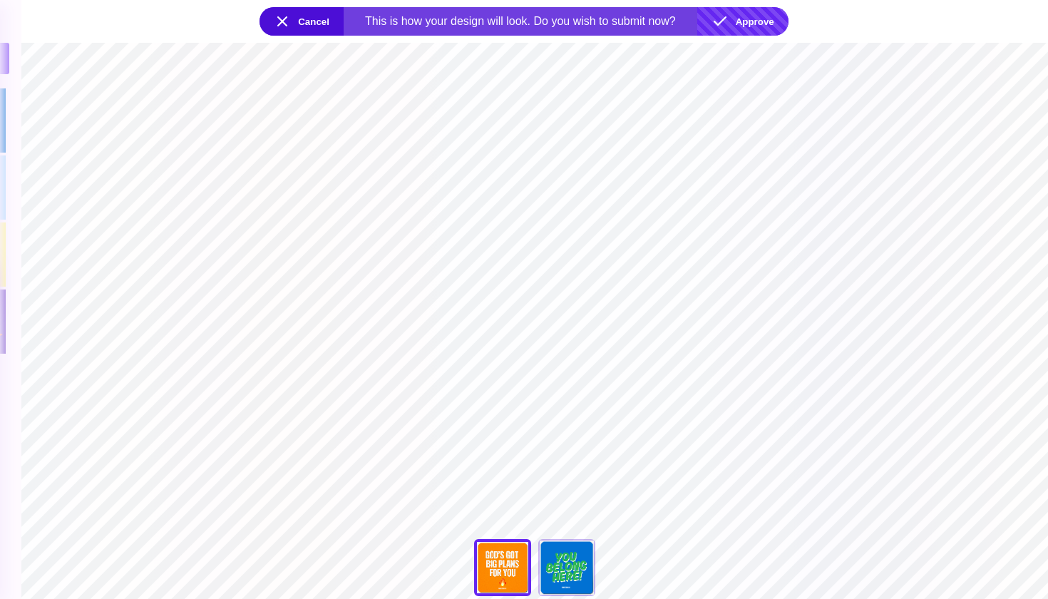
click at [769, 21] on button "Approve" at bounding box center [742, 21] width 91 height 29
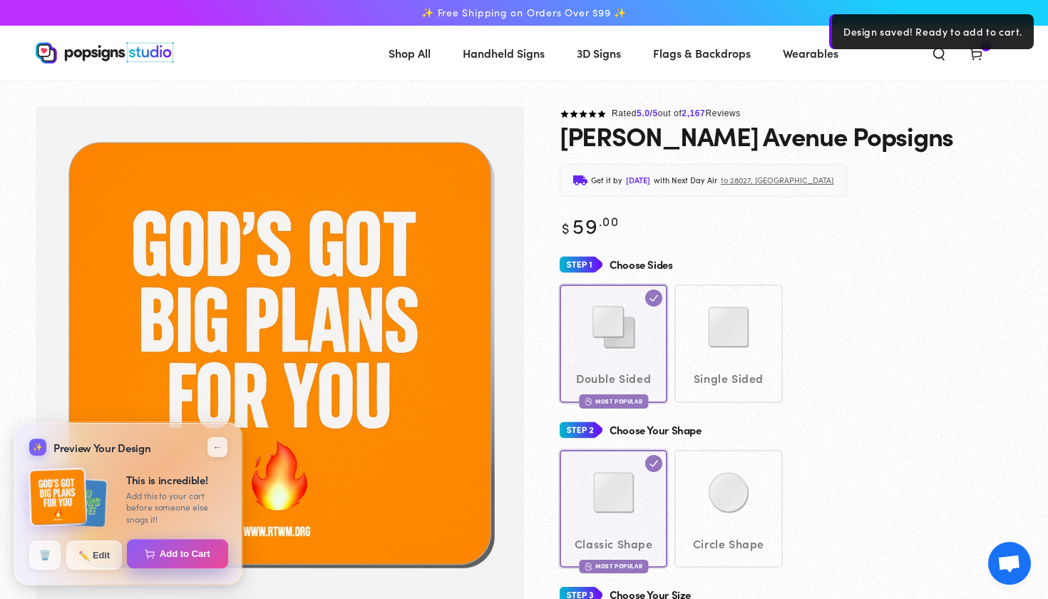
click at [173, 559] on button "Add to Cart" at bounding box center [178, 554] width 102 height 30
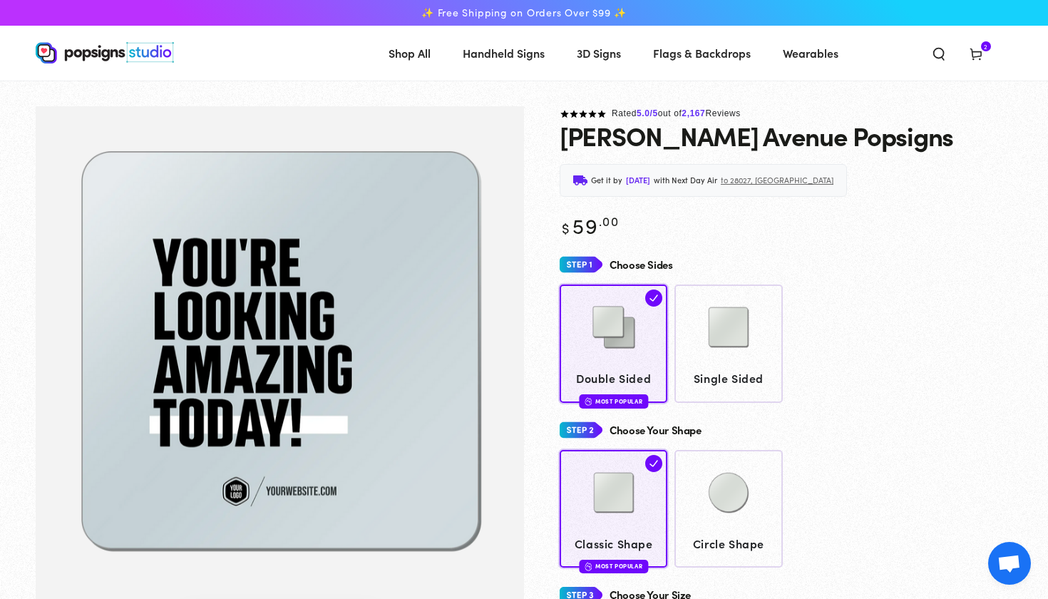
click at [985, 54] on span "Cart 2 2 items" at bounding box center [976, 52] width 37 height 31
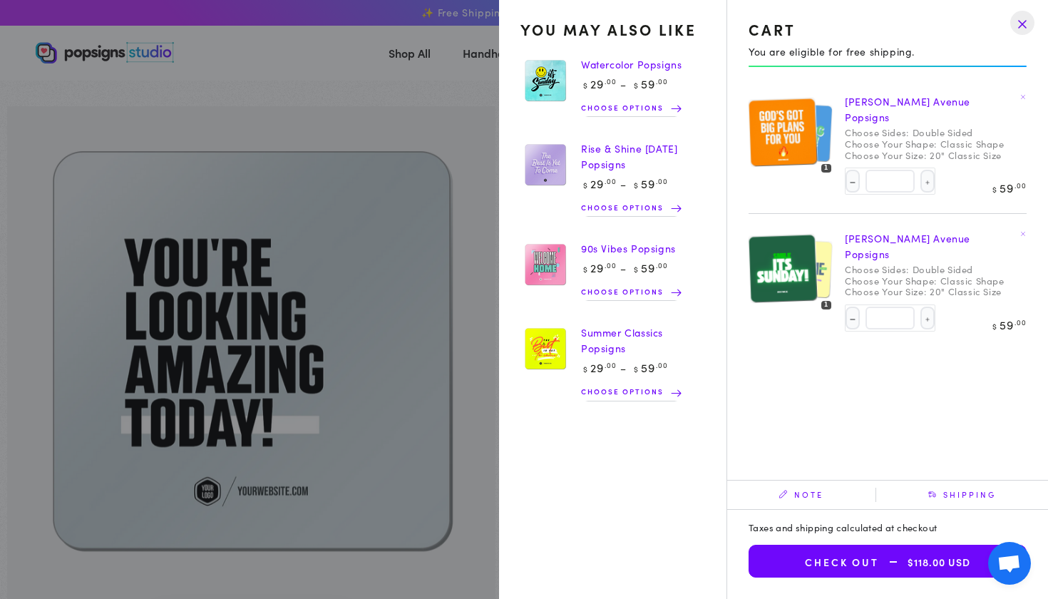
click at [1023, 23] on drawer-close-button at bounding box center [1022, 22] width 37 height 31
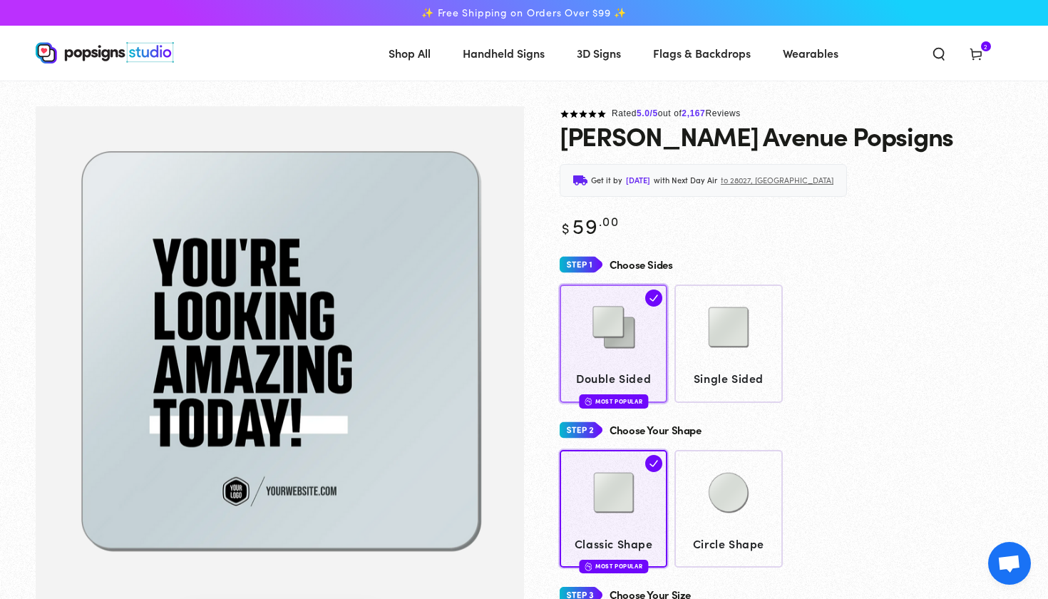
click at [643, 368] on span "Double Sided" at bounding box center [614, 378] width 94 height 21
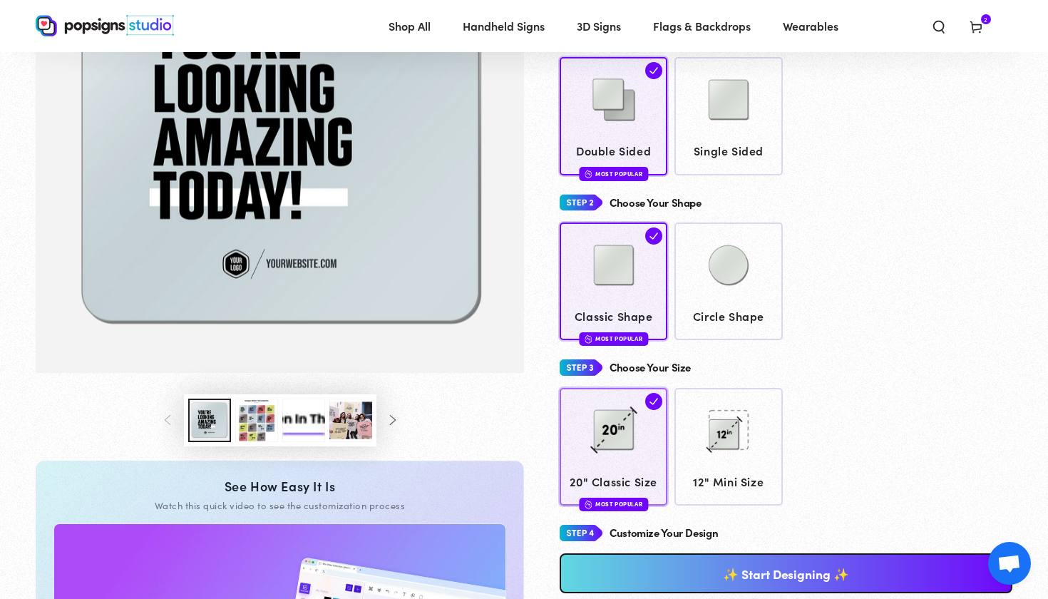
scroll to position [296, 0]
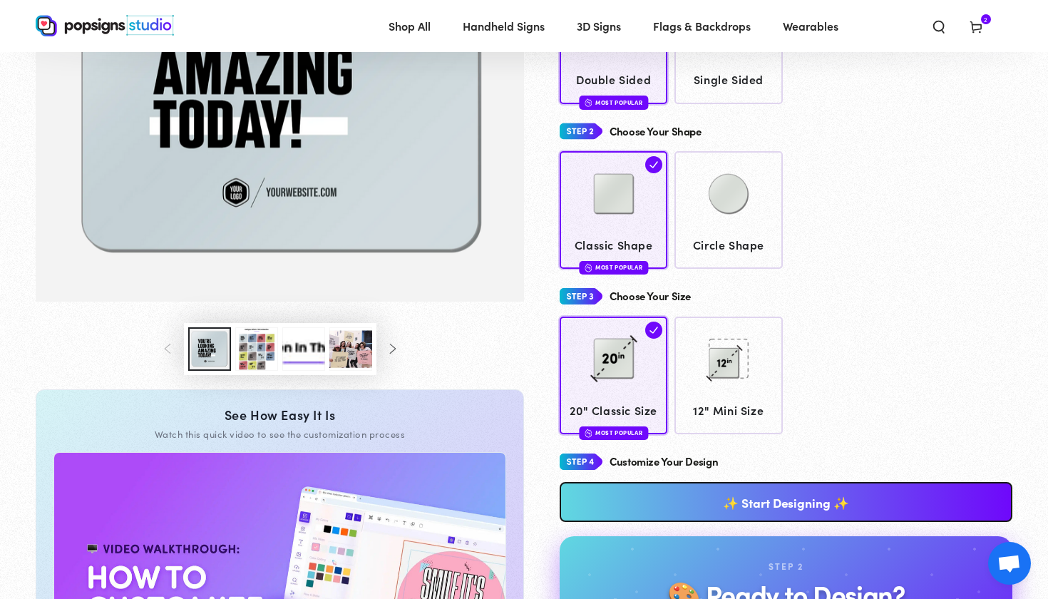
click at [664, 496] on link "✨ Start Designing ✨" at bounding box center [786, 502] width 453 height 40
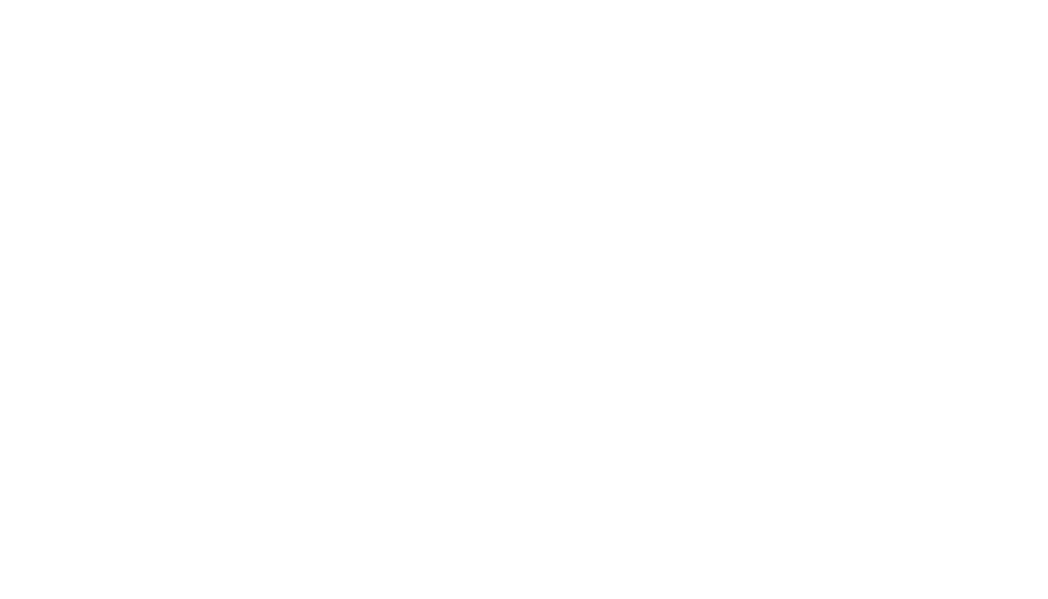
scroll to position [0, 0]
type textarea "An ancient tree with a door leading to a magical world"
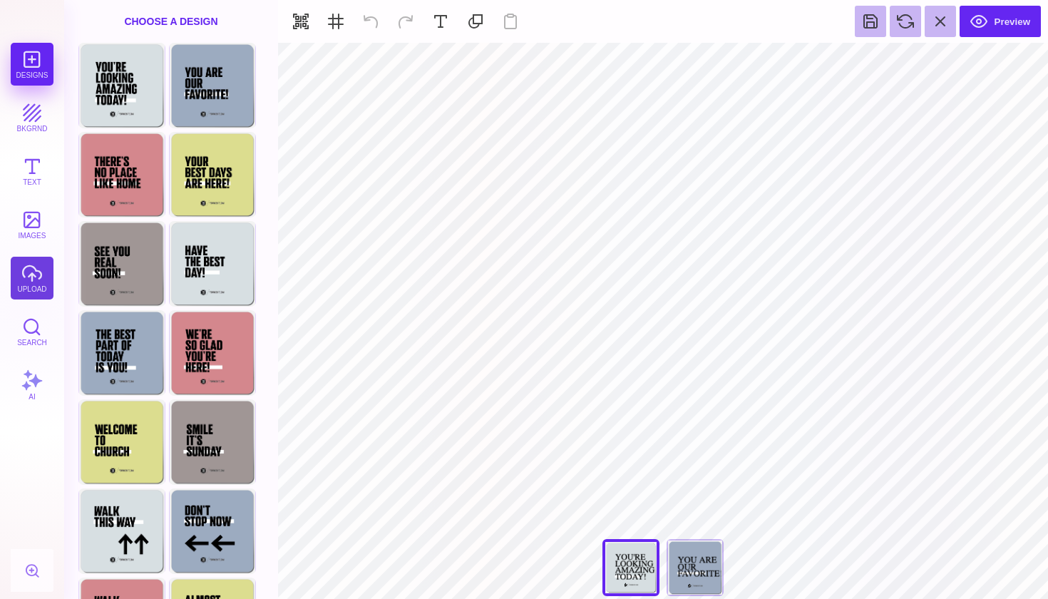
click at [31, 277] on button "upload" at bounding box center [32, 278] width 43 height 43
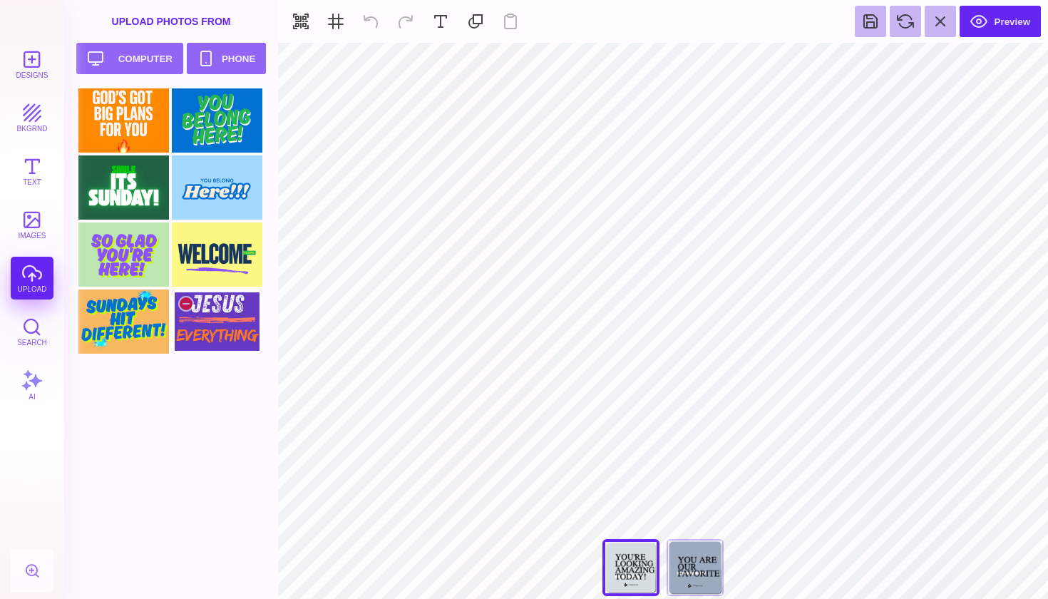
click at [234, 314] on div at bounding box center [217, 322] width 91 height 64
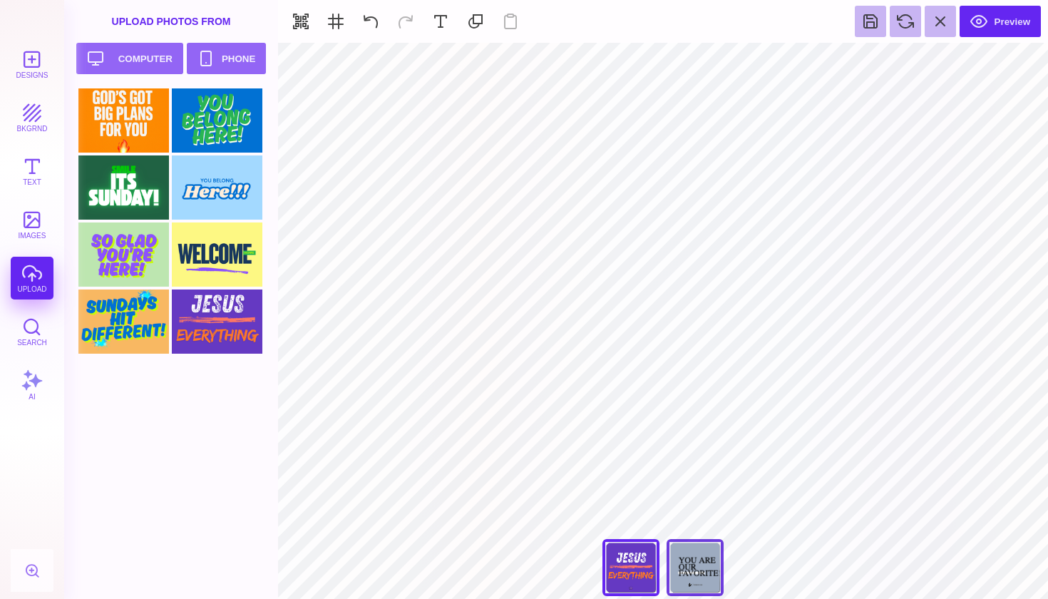
click at [712, 561] on div "You Are Our Favorite!" at bounding box center [695, 567] width 57 height 57
click at [126, 241] on div at bounding box center [123, 254] width 91 height 64
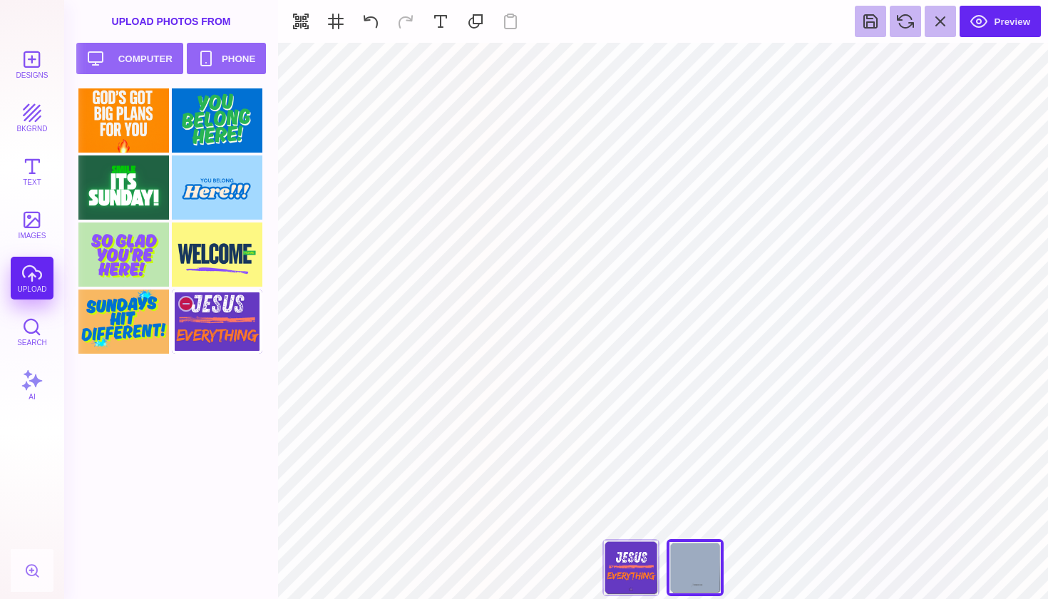
type input "#000000"
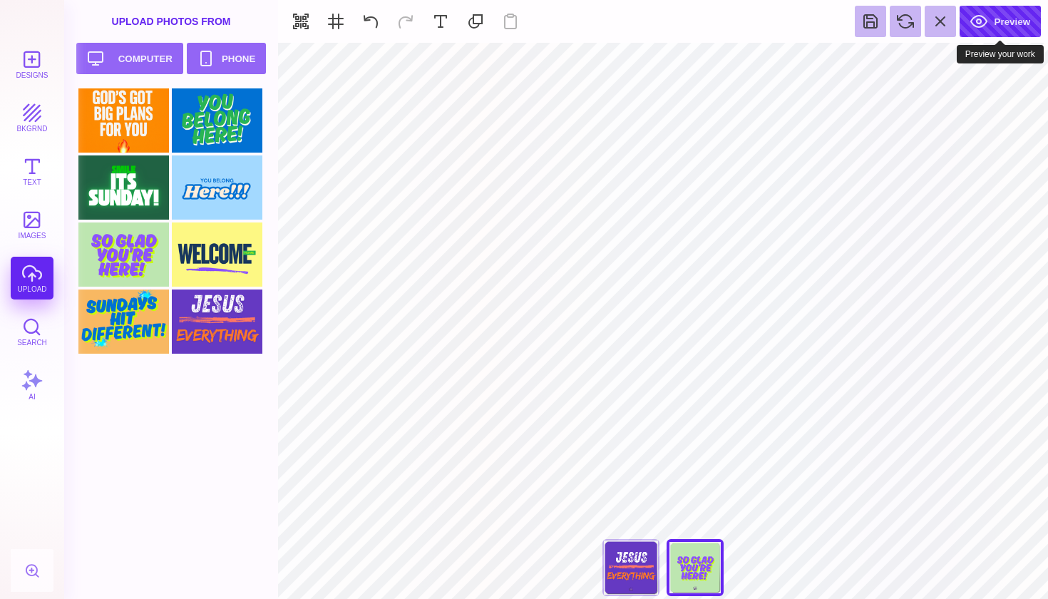
click at [1005, 26] on button "Preview" at bounding box center [1000, 21] width 81 height 31
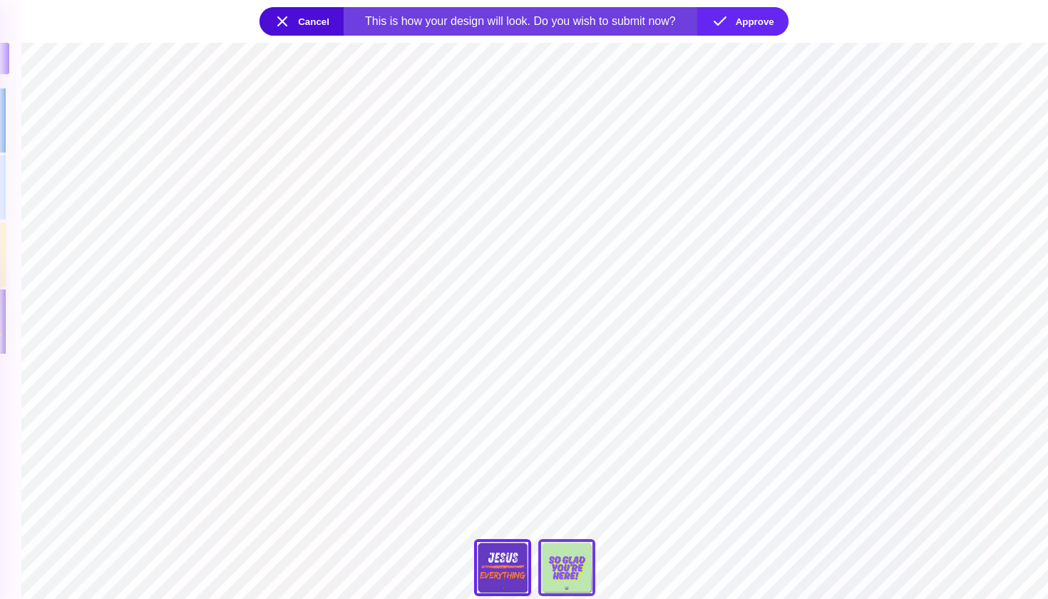
click at [577, 553] on div "You Are Our Favorite!" at bounding box center [566, 567] width 57 height 57
click at [514, 558] on div "You're Looking Amazing [DATE]" at bounding box center [502, 567] width 57 height 57
click at [757, 27] on button "Approve" at bounding box center [742, 21] width 91 height 29
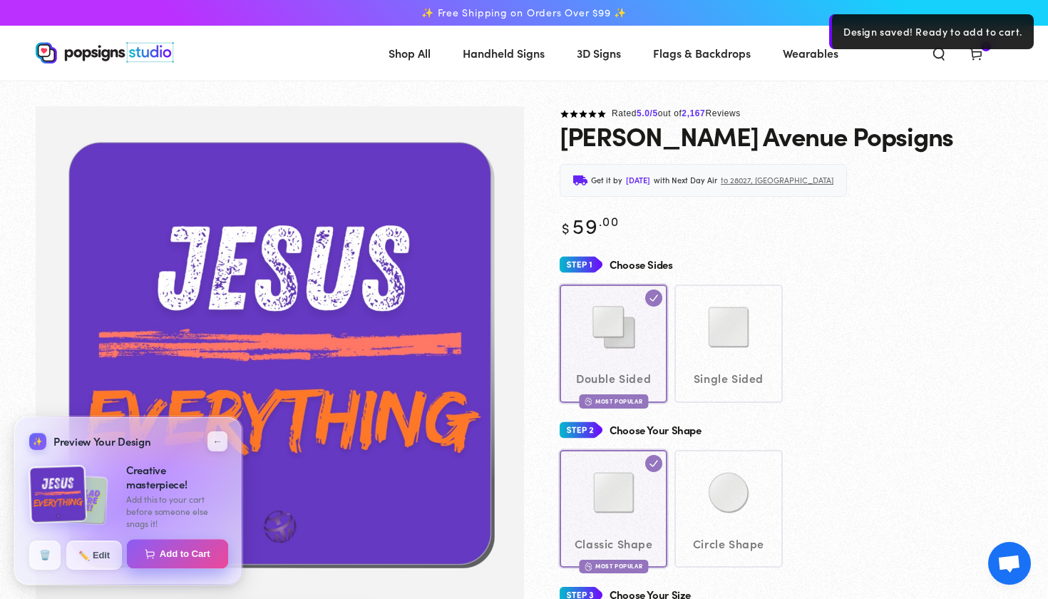
click at [185, 561] on button "Add to Cart" at bounding box center [178, 554] width 102 height 30
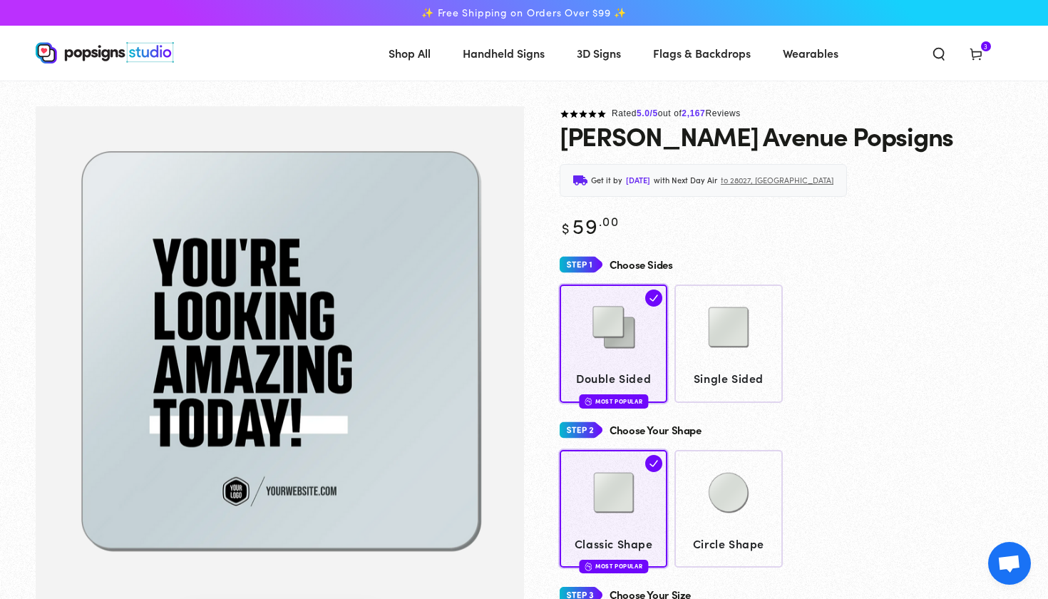
click at [979, 54] on icon at bounding box center [976, 53] width 14 height 14
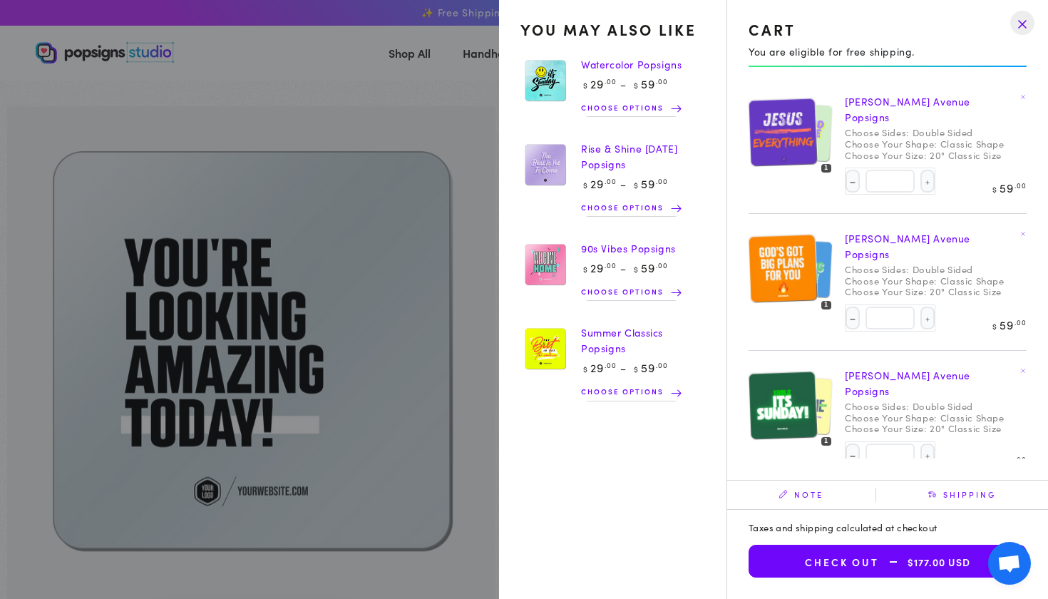
click at [817, 153] on img at bounding box center [782, 132] width 69 height 70
click at [809, 148] on img at bounding box center [782, 132] width 69 height 70
click at [805, 270] on img at bounding box center [782, 269] width 69 height 70
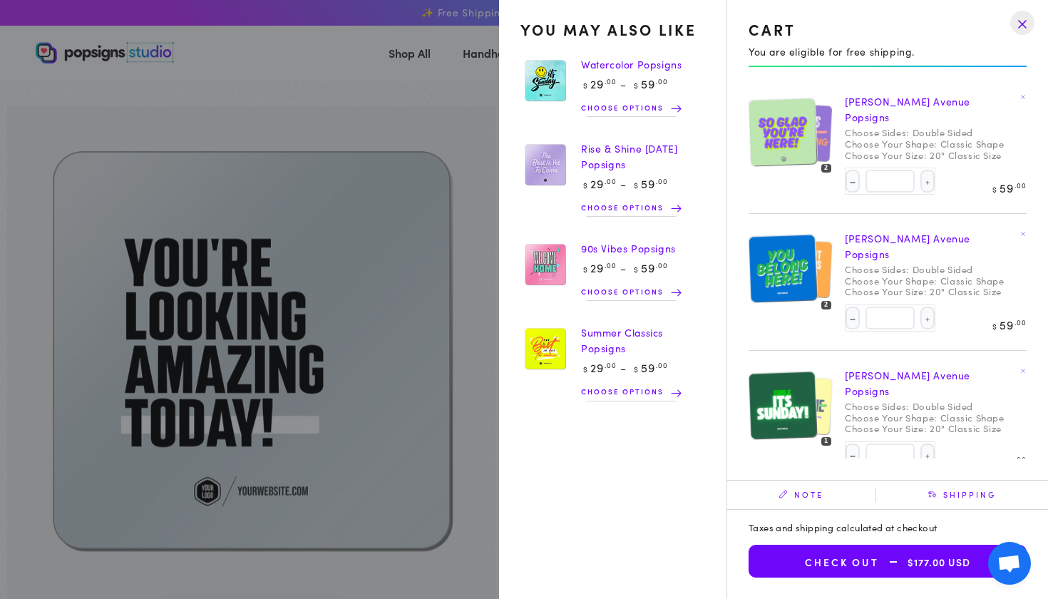
click at [814, 390] on img at bounding box center [782, 406] width 69 height 70
click at [930, 170] on button "Increase quantity for [PERSON_NAME] Avenue Popsigns" at bounding box center [928, 181] width 14 height 23
type input "*"
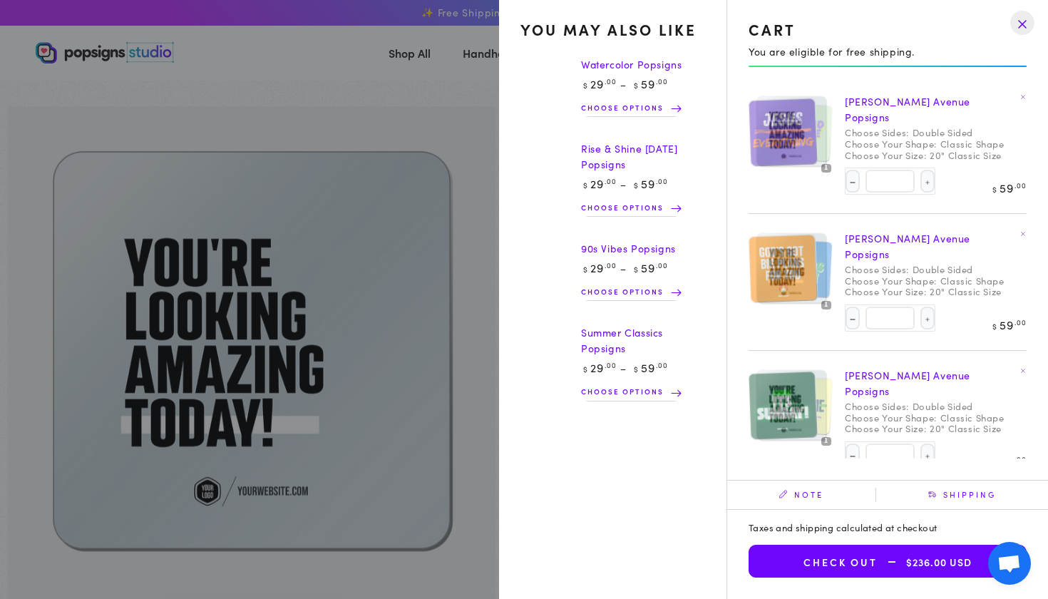
click at [930, 307] on button "Increase quantity for [PERSON_NAME] Avenue Popsigns" at bounding box center [928, 318] width 14 height 23
type input "*"
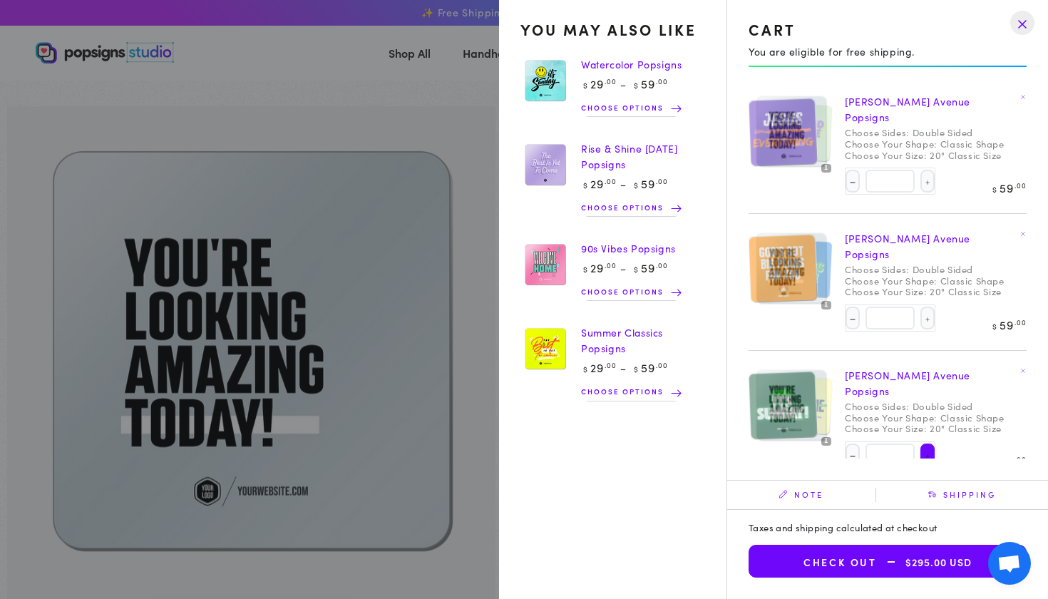
click at [931, 444] on button "Increase quantity for [PERSON_NAME] Avenue Popsigns" at bounding box center [928, 455] width 14 height 23
type input "*"
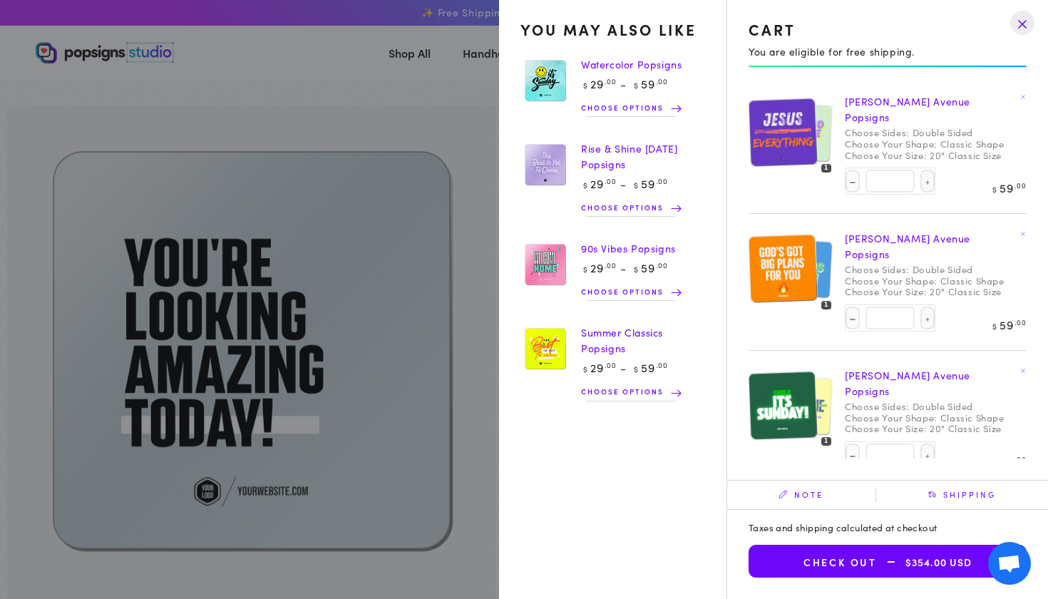
click at [836, 565] on button "Check out $354.00 USD" at bounding box center [888, 561] width 278 height 33
